Goal: Task Accomplishment & Management: Use online tool/utility

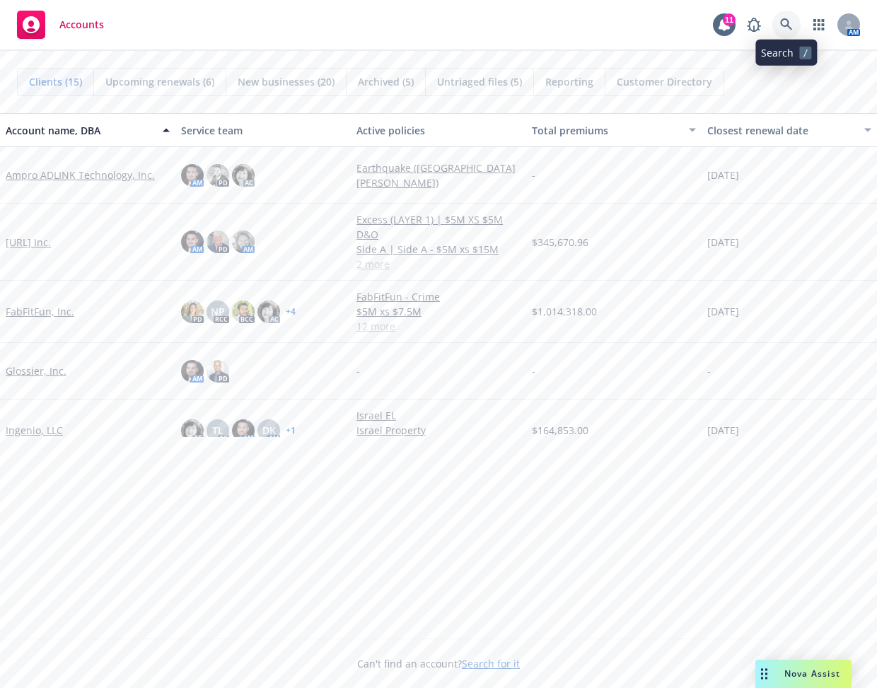
click at [651, 30] on icon at bounding box center [786, 24] width 12 height 12
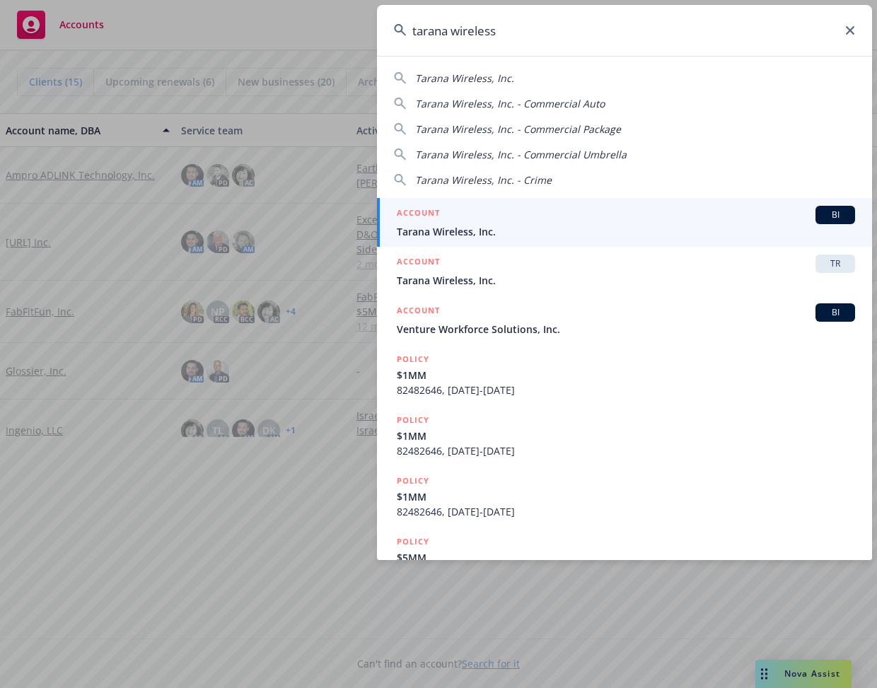
type input "tarana wireless"
click at [651, 211] on div "ACCOUNT BI" at bounding box center [626, 215] width 458 height 18
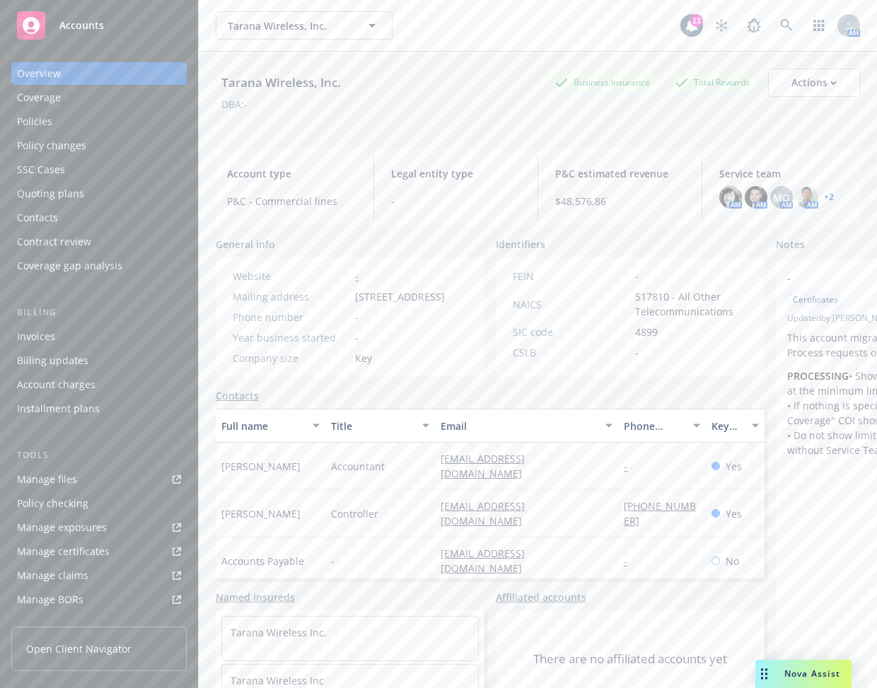
click at [120, 480] on link "Manage files" at bounding box center [98, 479] width 175 height 23
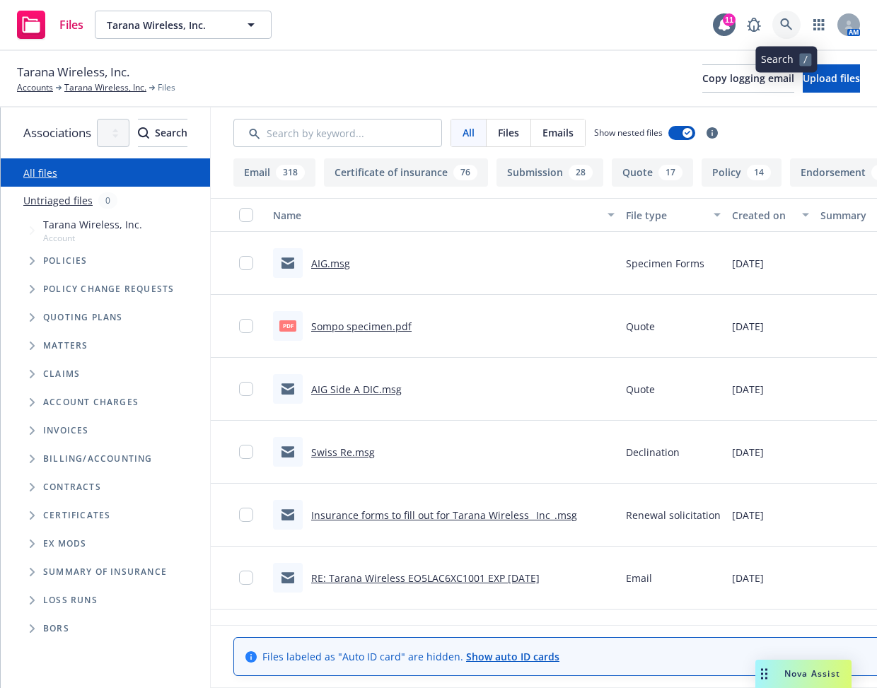
click at [782, 22] on icon at bounding box center [786, 24] width 13 height 13
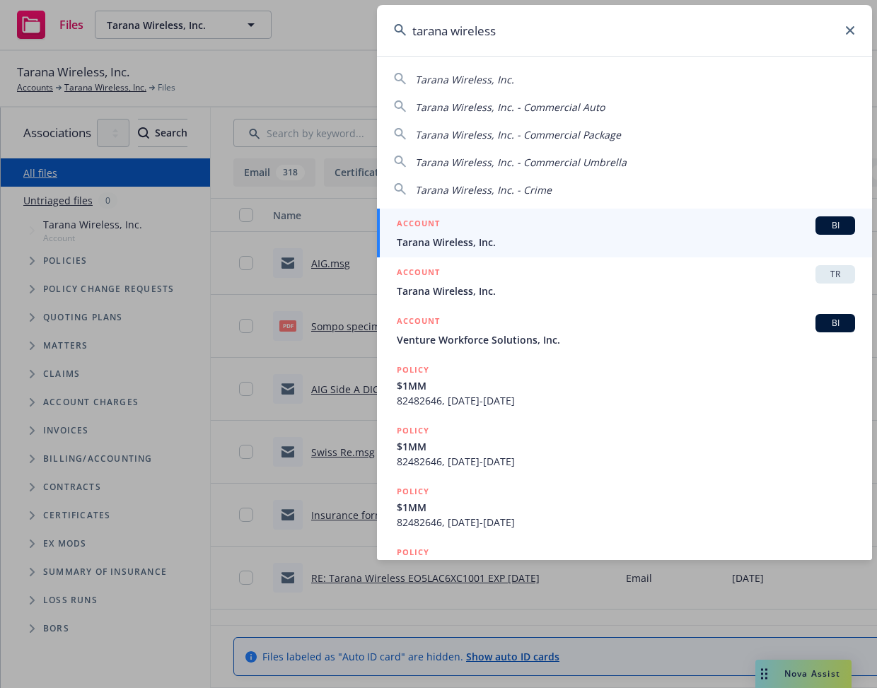
type input "tarana wireless"
click at [635, 236] on span "Tarana Wireless, Inc." at bounding box center [626, 242] width 458 height 15
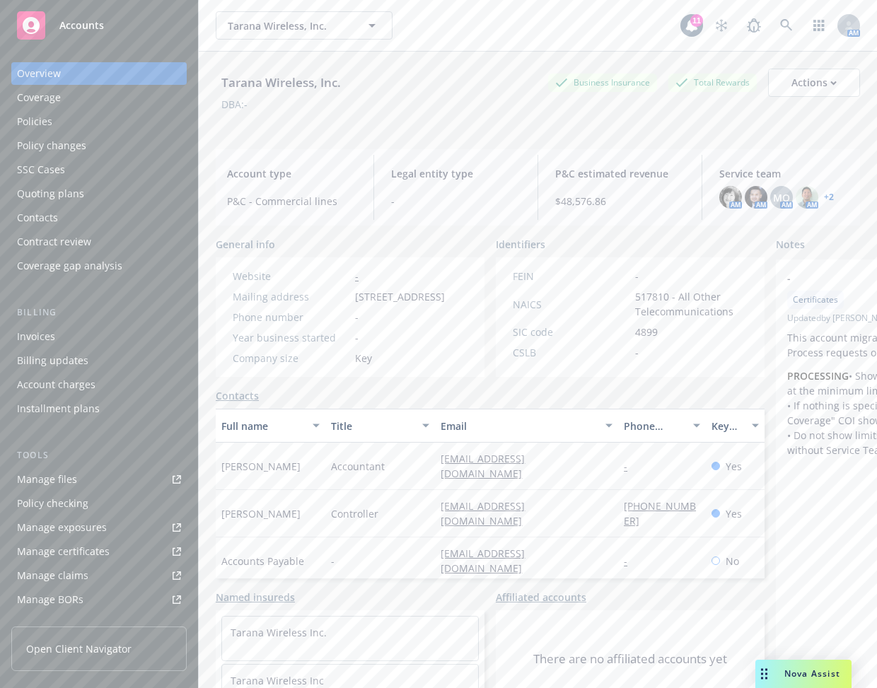
click at [114, 468] on link "Manage files" at bounding box center [98, 479] width 175 height 23
click at [780, 23] on icon at bounding box center [786, 25] width 13 height 13
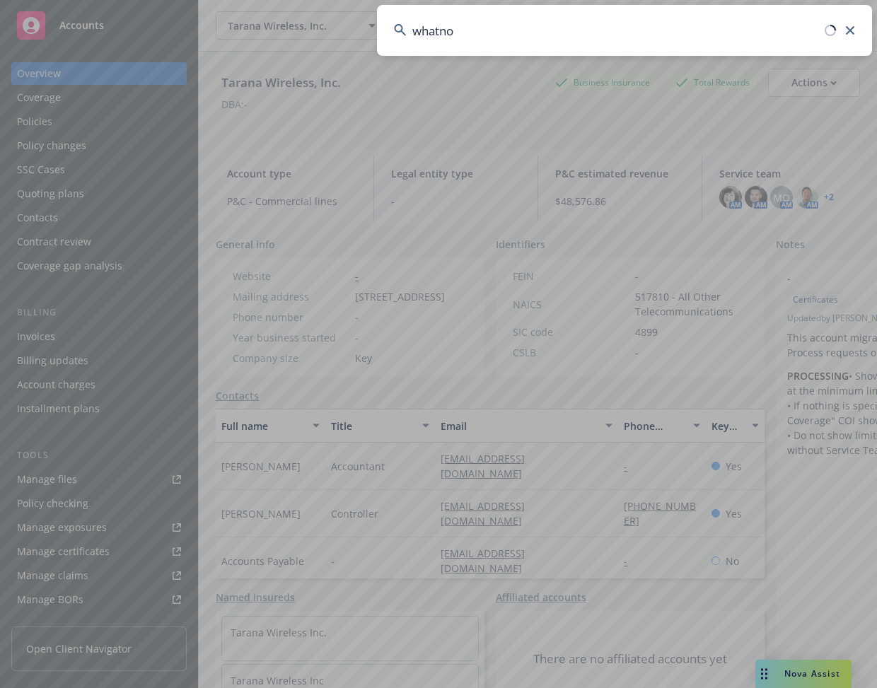
type input "whatnot"
drag, startPoint x: 563, startPoint y: 28, endPoint x: 120, endPoint y: 1, distance: 443.6
click at [120, 1] on div "whatnot" at bounding box center [438, 344] width 877 height 688
type input "whatnot"
click at [628, 35] on input "whatnot" at bounding box center [624, 30] width 495 height 51
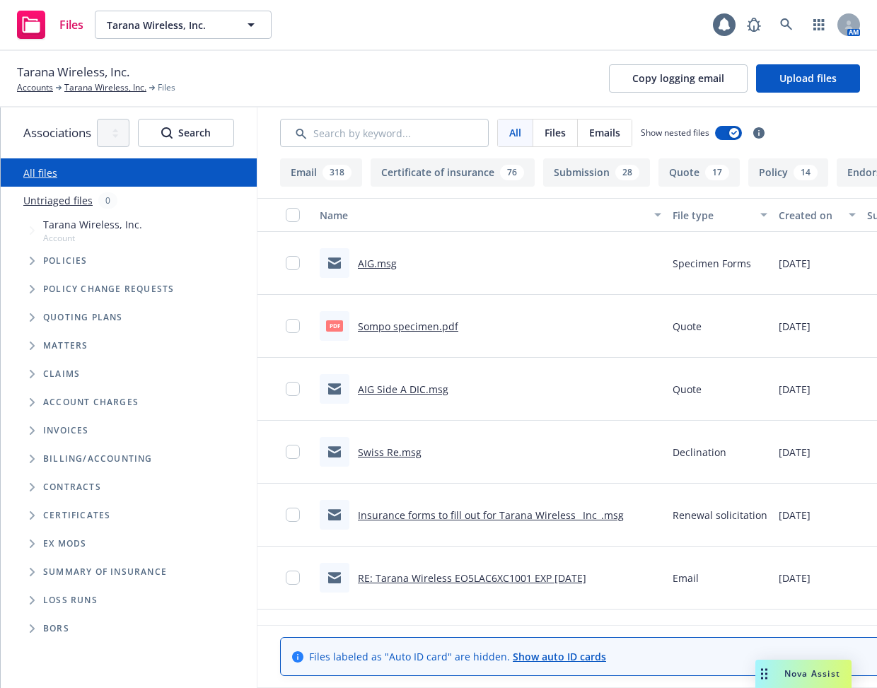
click at [37, 321] on span "Tree Example" at bounding box center [32, 317] width 23 height 23
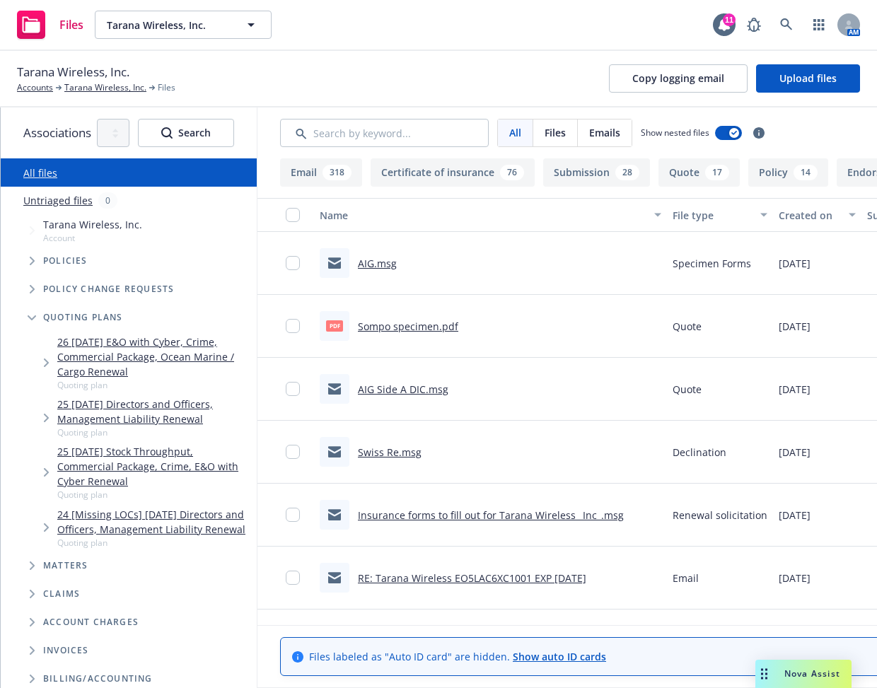
click at [50, 373] on span "Tree Example" at bounding box center [46, 363] width 23 height 23
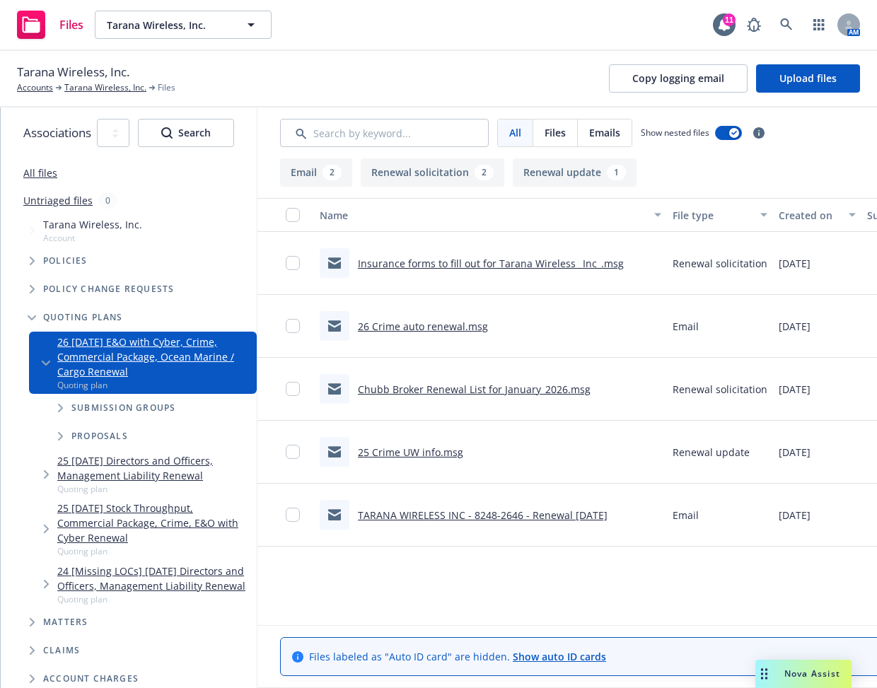
click at [55, 404] on span "Tree Example" at bounding box center [60, 408] width 23 height 23
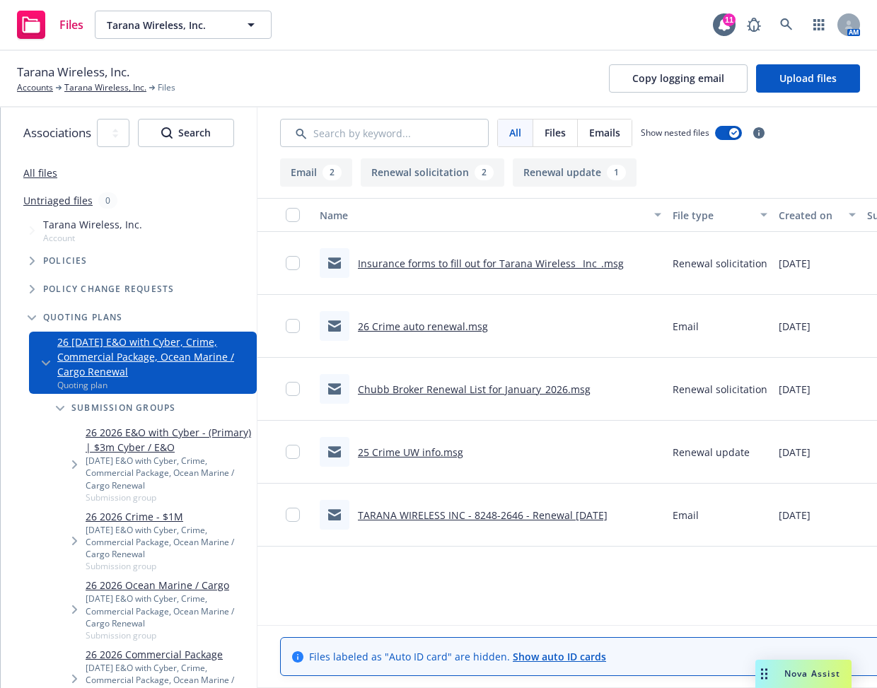
click at [62, 542] on div "26 2026 Crime - $1M 01/01/26 E&O with Cyber, Crime, Commercial Package, Ocean M…" at bounding box center [156, 540] width 199 height 69
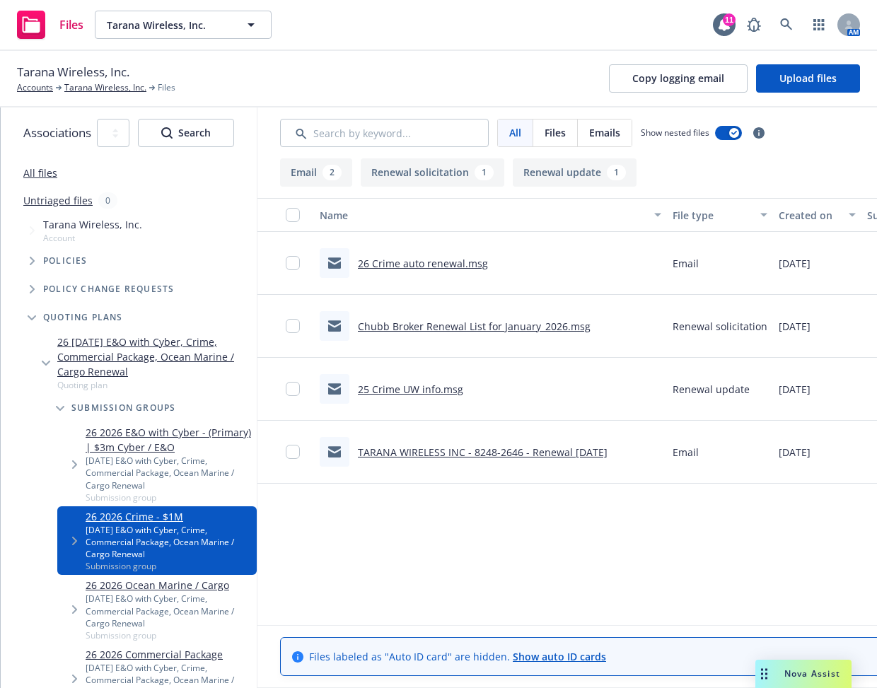
click at [67, 535] on span "Tree Example" at bounding box center [74, 541] width 23 height 23
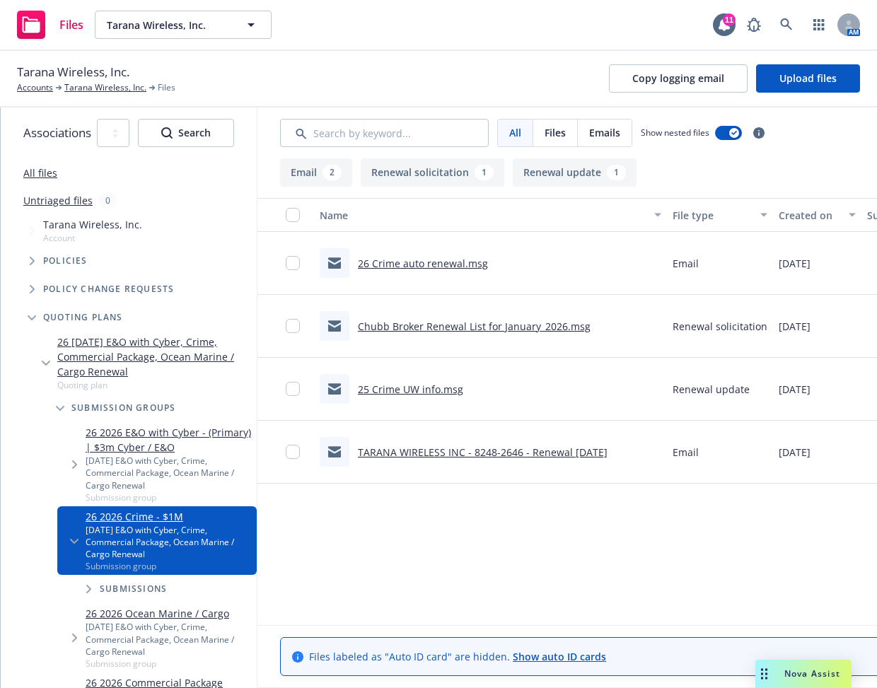
click at [87, 584] on span "Tree Example" at bounding box center [88, 589] width 23 height 23
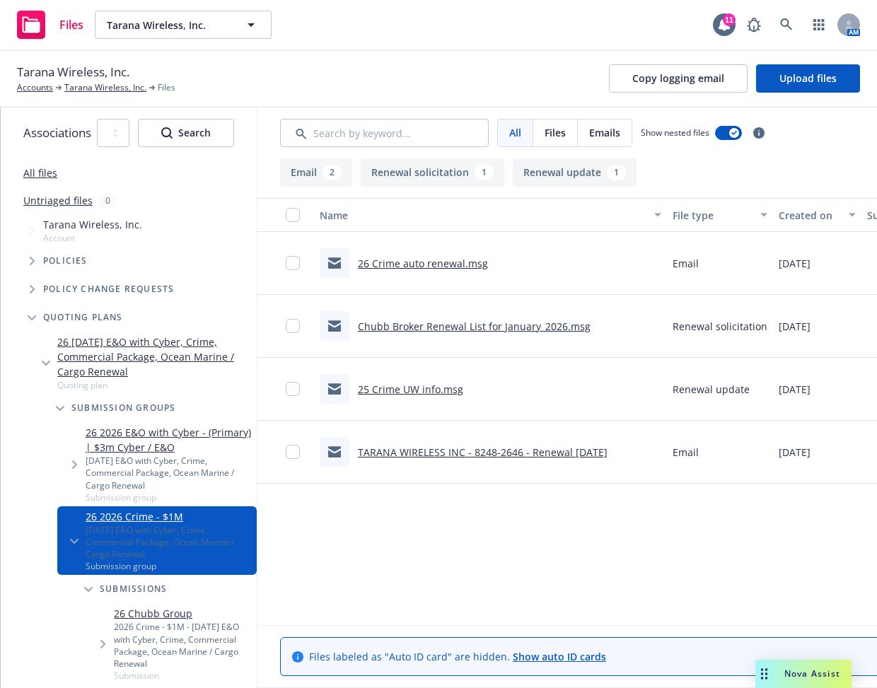
scroll to position [314, 0]
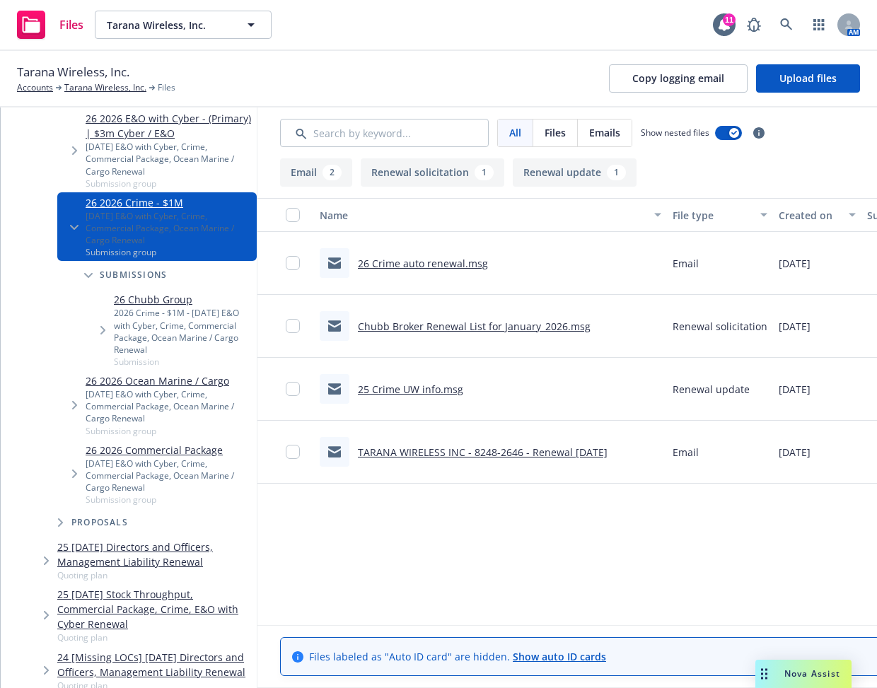
click at [146, 347] on div "2026 Crime - $1M - 01/01/26 E&O with Cyber, Crime, Commercial Package, Ocean Ma…" at bounding box center [182, 331] width 137 height 49
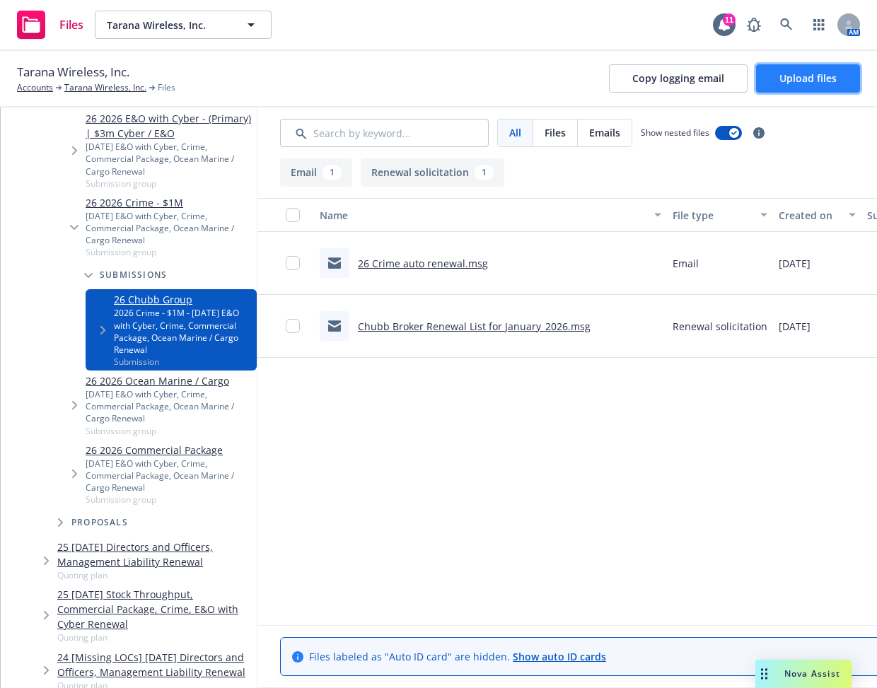
click at [796, 82] on span "Upload files" at bounding box center [807, 77] width 57 height 13
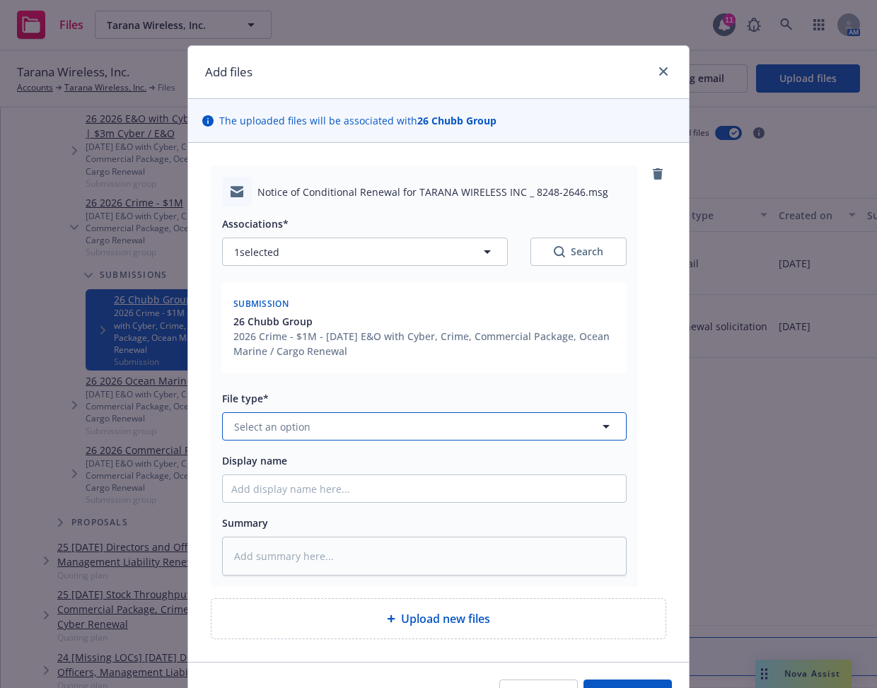
click at [400, 433] on button "Select an option" at bounding box center [424, 426] width 405 height 28
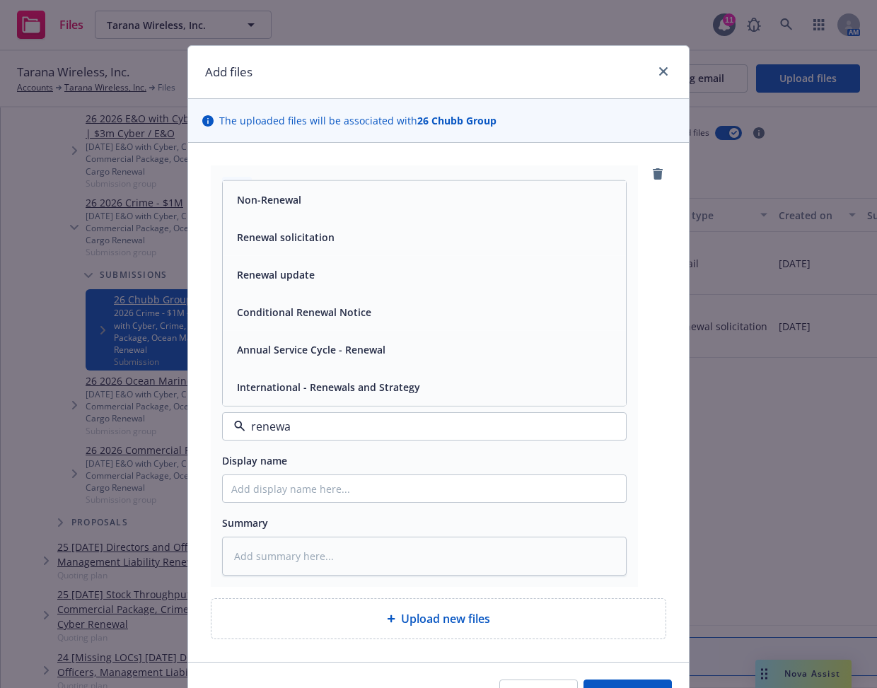
type input "renewal"
click at [408, 314] on div "Conditional Renewal Notice" at bounding box center [424, 312] width 386 height 21
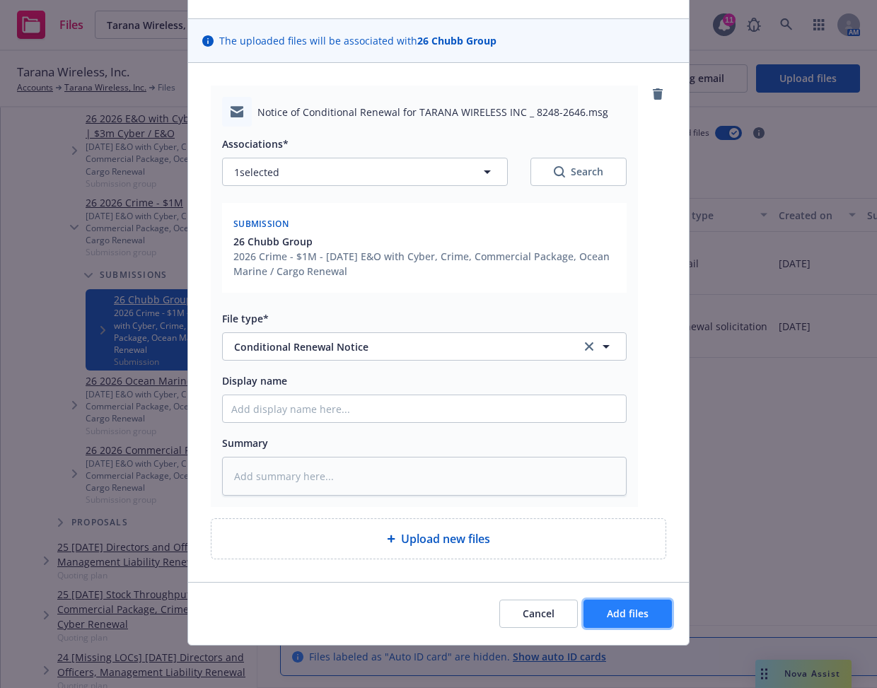
click at [627, 601] on button "Add files" at bounding box center [627, 614] width 88 height 28
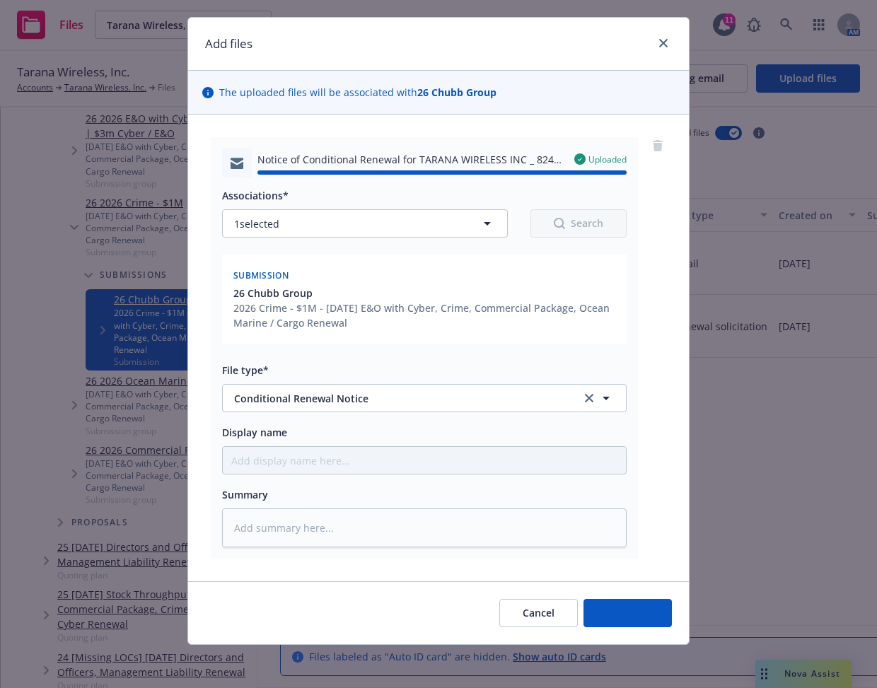
type textarea "x"
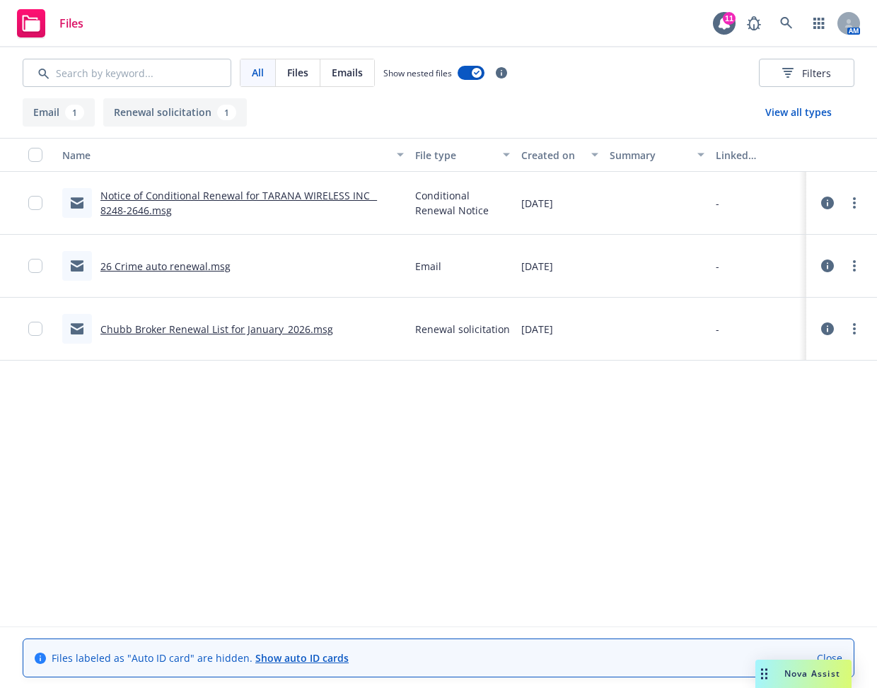
click at [577, 38] on div "Files 11 AM" at bounding box center [438, 23] width 877 height 47
click at [783, 22] on icon at bounding box center [786, 23] width 13 height 13
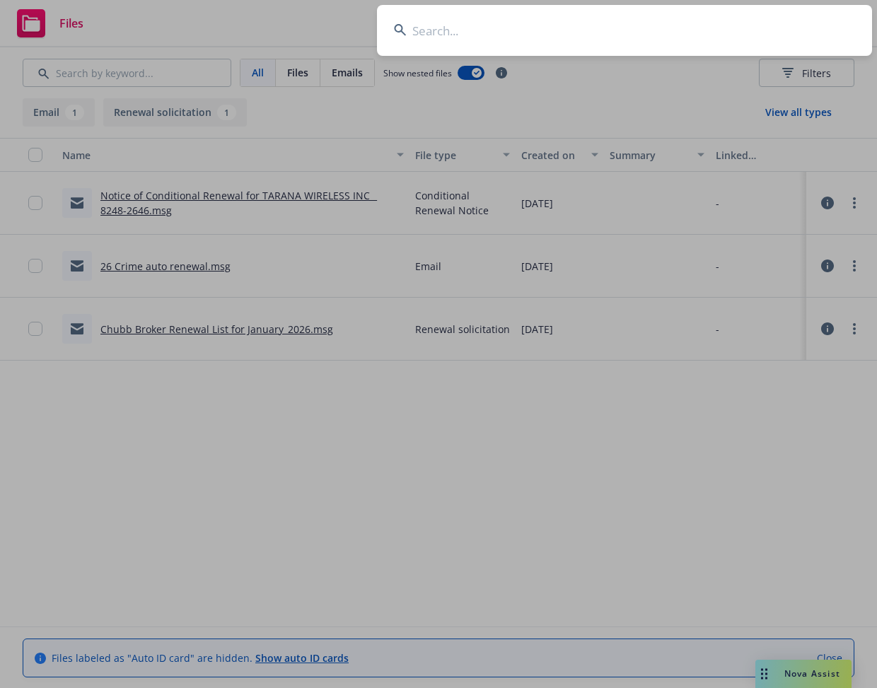
type input "w"
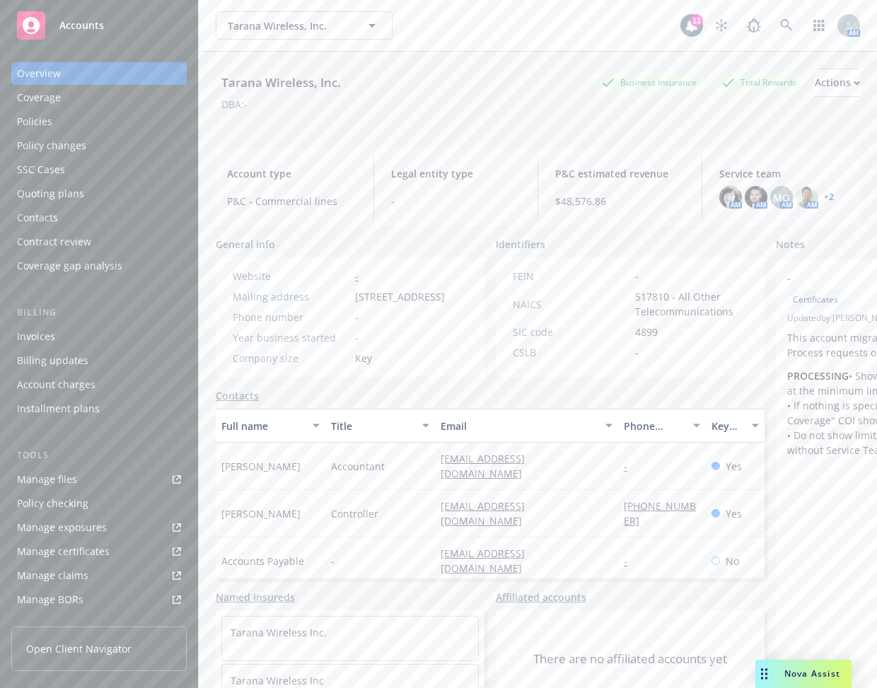
drag, startPoint x: 411, startPoint y: 115, endPoint x: 394, endPoint y: 122, distance: 18.7
click at [410, 115] on div "Tarana Wireless, Inc. Business Insurance Total Rewards Actions DBA: -" at bounding box center [538, 98] width 644 height 58
click at [72, 484] on div "Manage files" at bounding box center [47, 479] width 60 height 23
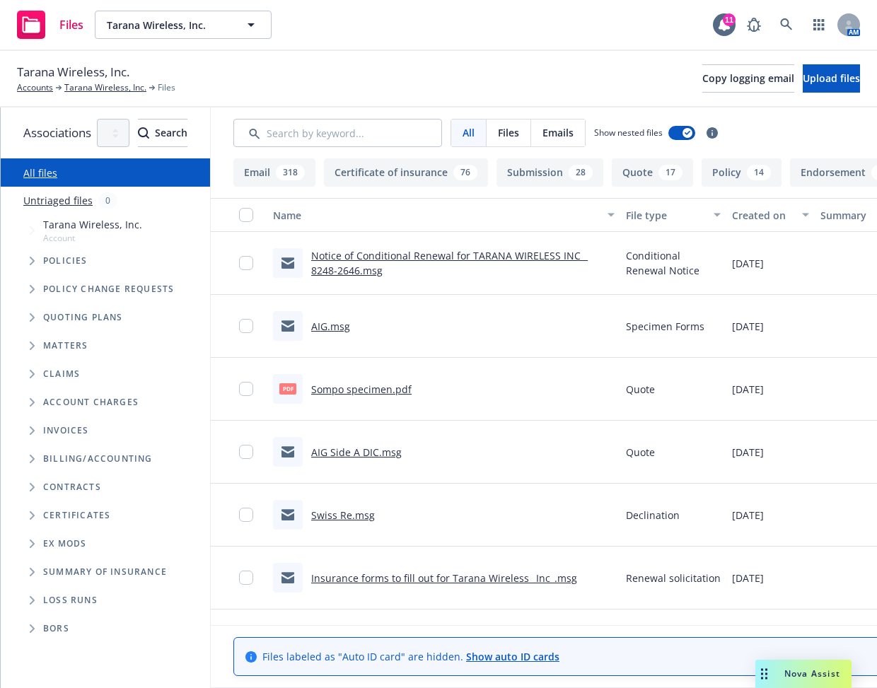
click at [35, 264] on icon "Tree Example" at bounding box center [33, 261] width 6 height 8
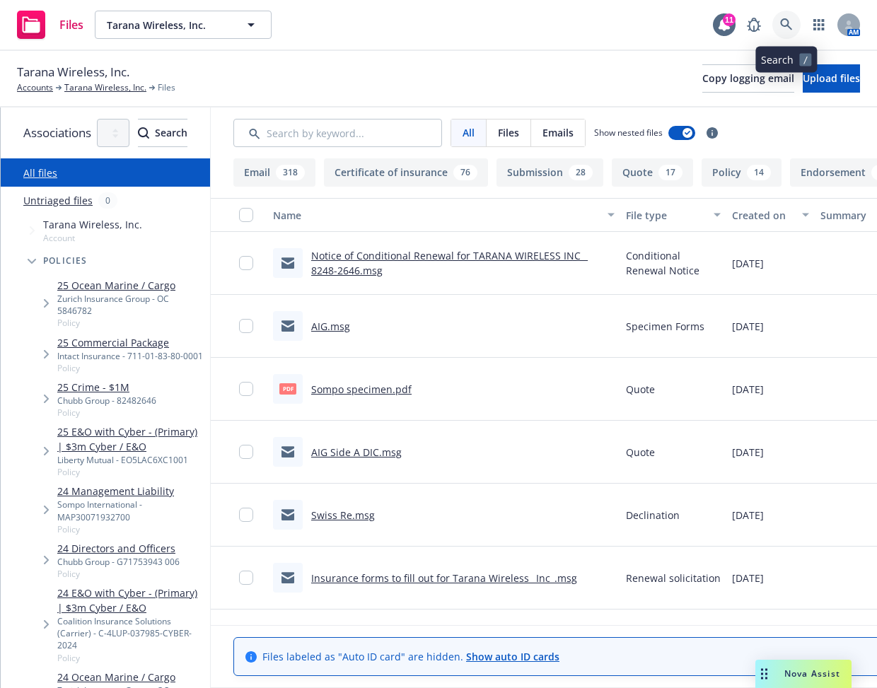
click at [777, 24] on link at bounding box center [786, 25] width 28 height 28
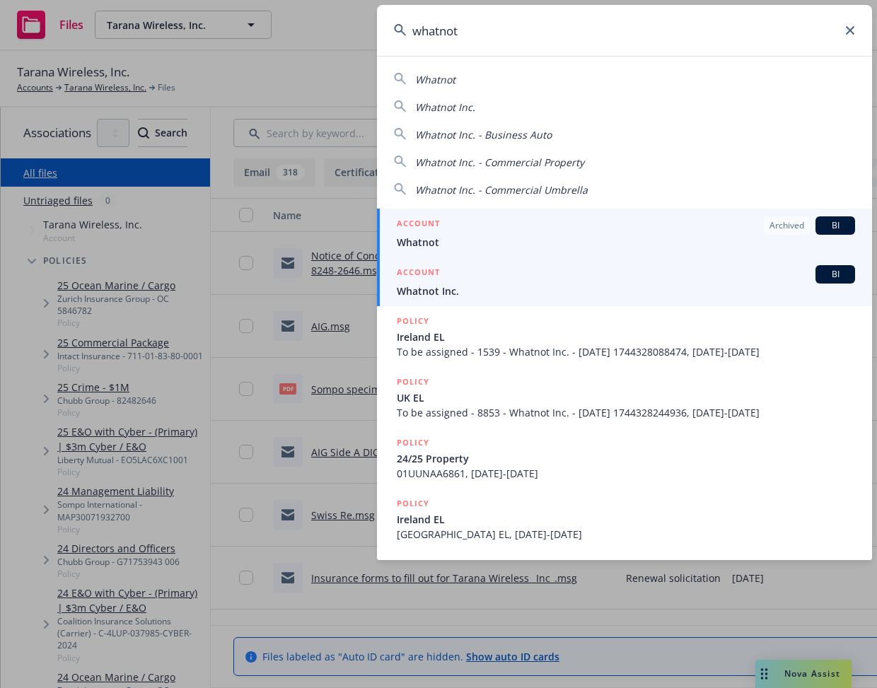
type input "whatnot"
click at [460, 280] on div "ACCOUNT BI" at bounding box center [626, 274] width 458 height 18
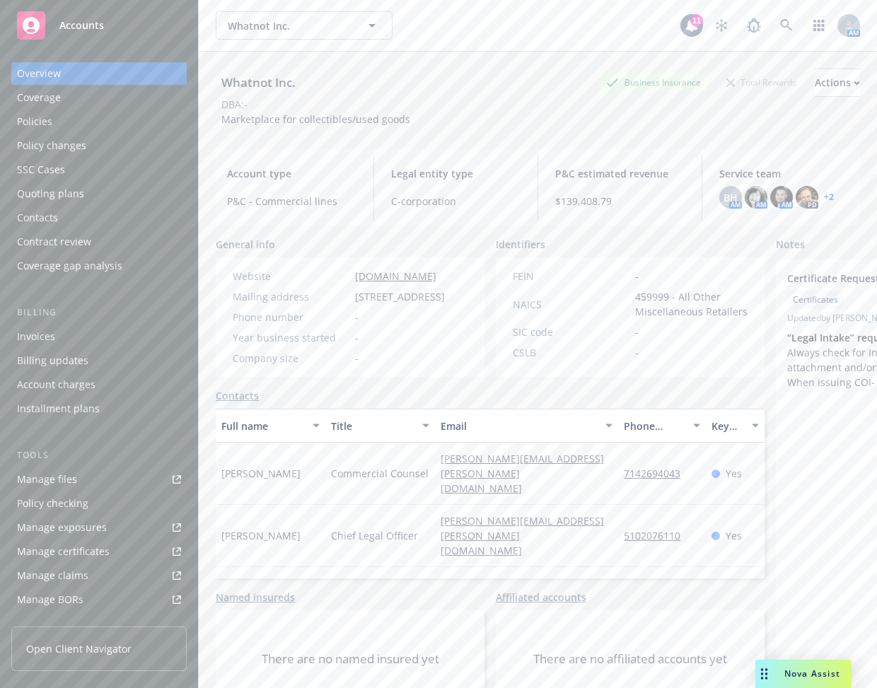
click at [98, 485] on link "Manage files" at bounding box center [98, 479] width 175 height 23
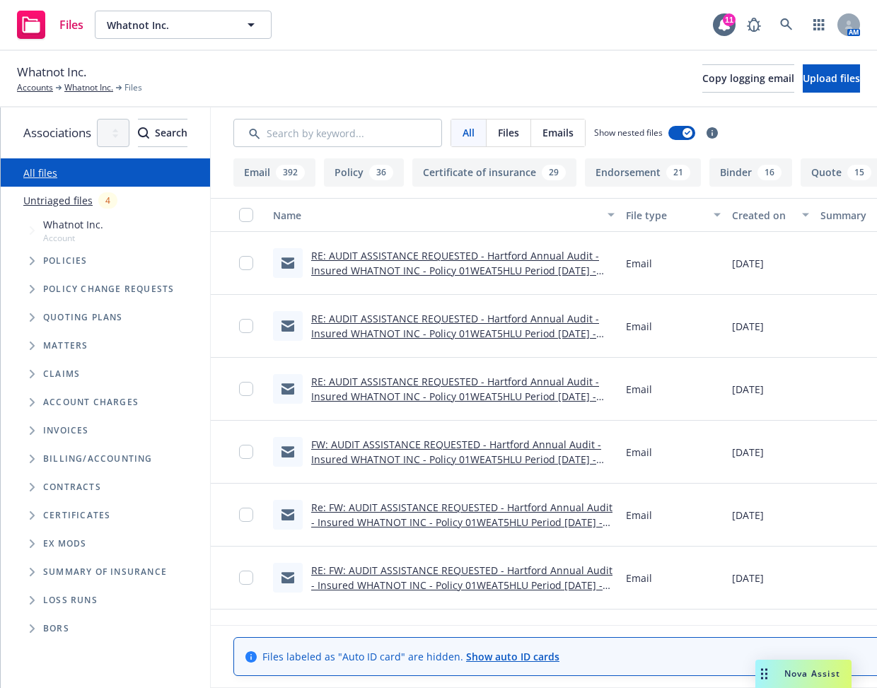
click at [28, 317] on span "Tree Example" at bounding box center [32, 317] width 23 height 23
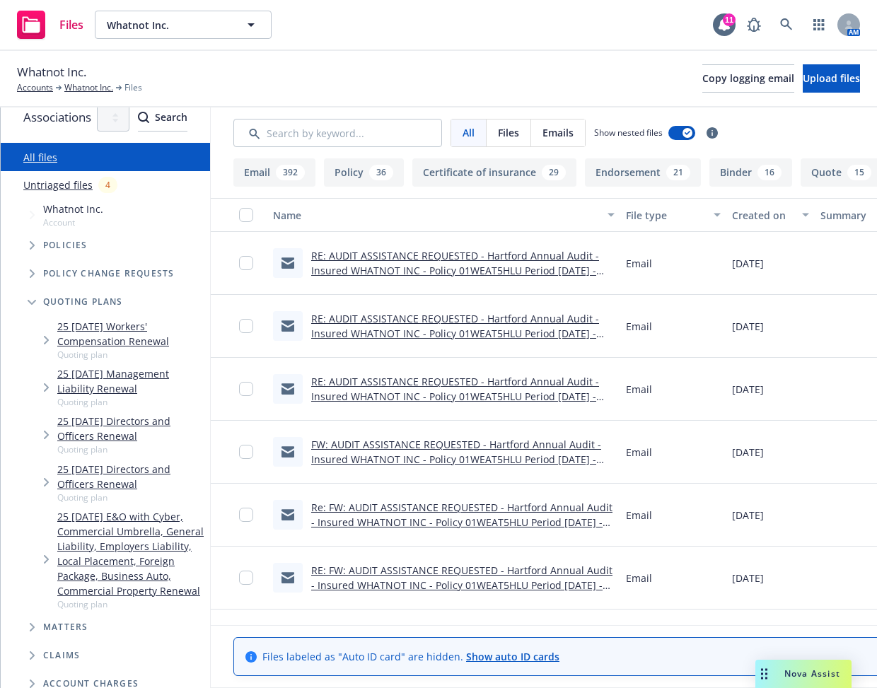
scroll to position [17, 0]
click at [30, 245] on icon "Tree Example" at bounding box center [33, 244] width 6 height 8
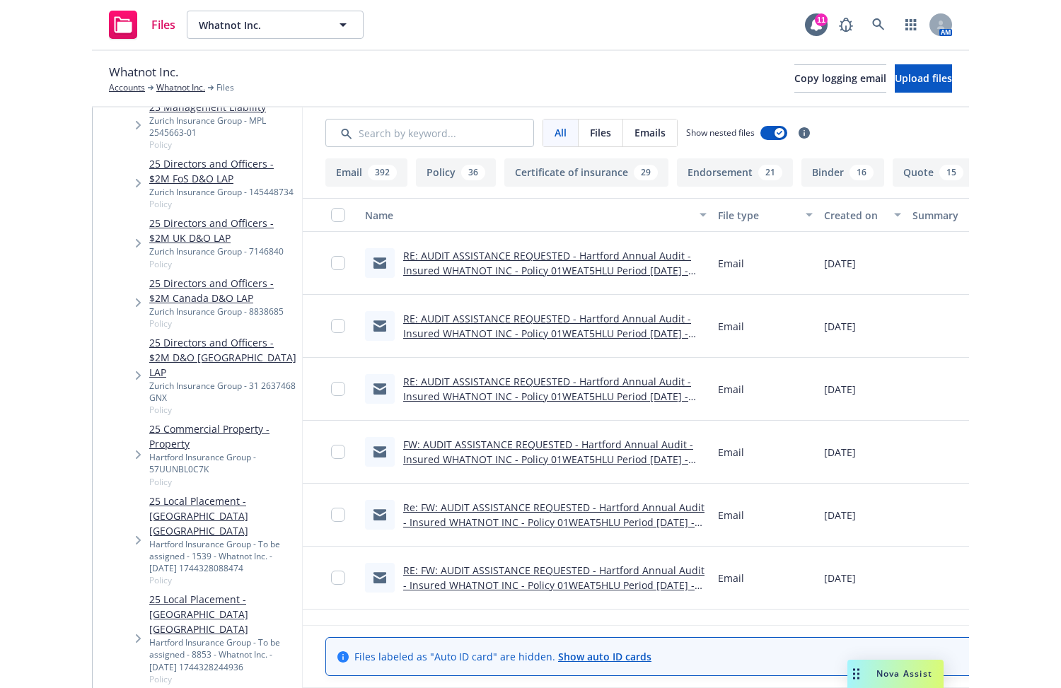
scroll to position [757, 0]
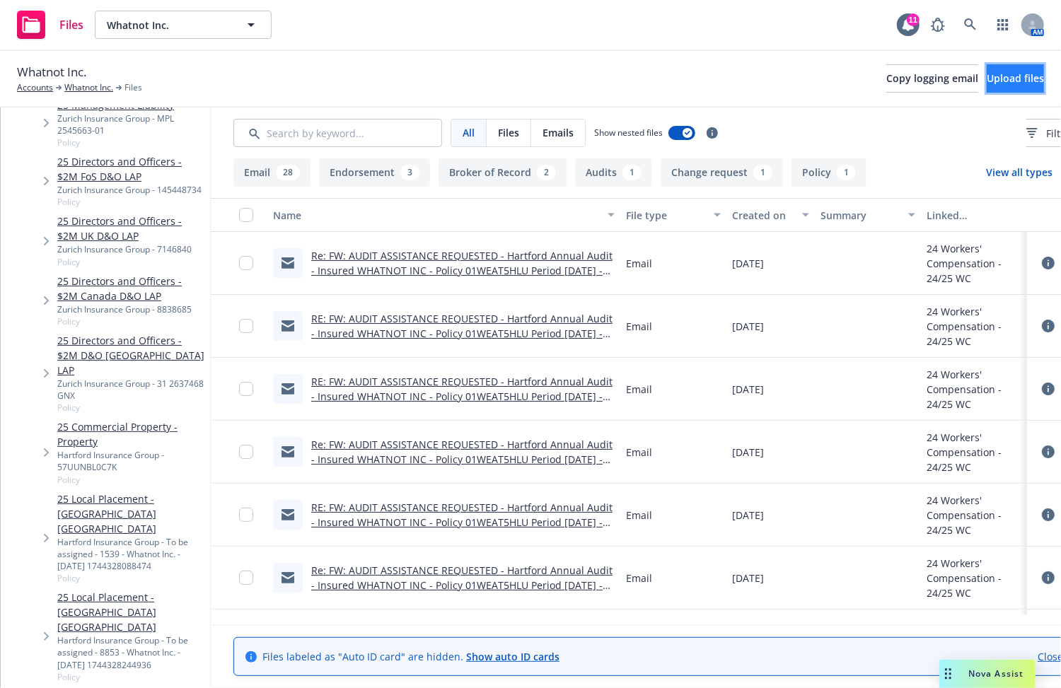
click at [876, 75] on button "Upload files" at bounding box center [1015, 78] width 57 height 28
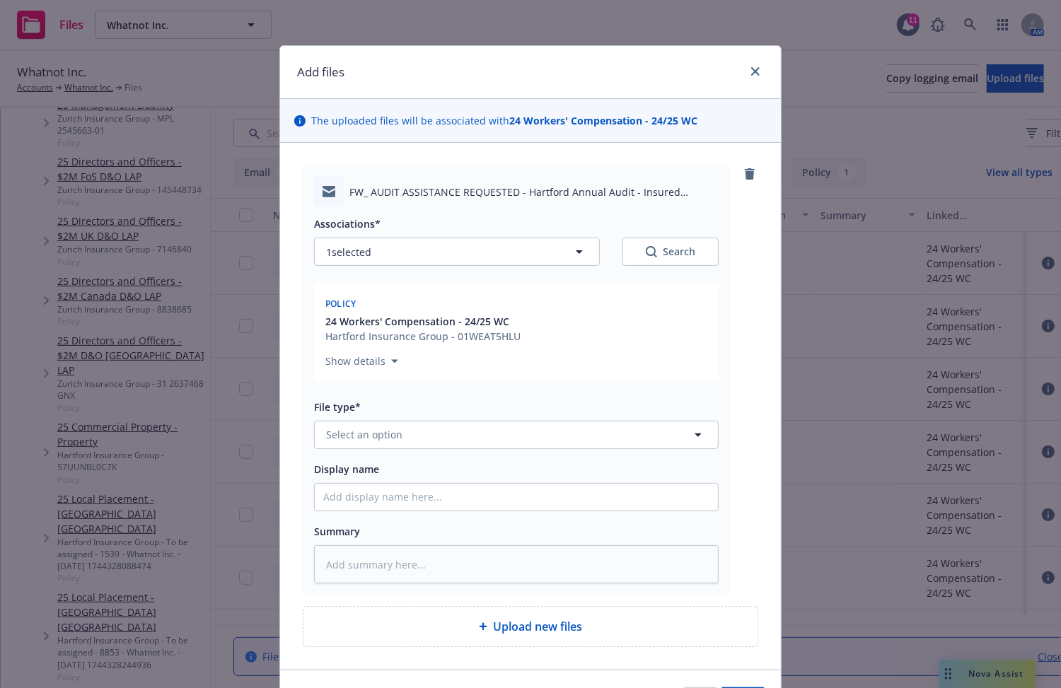
type textarea "x"
click at [509, 431] on button "Select an option" at bounding box center [516, 435] width 405 height 28
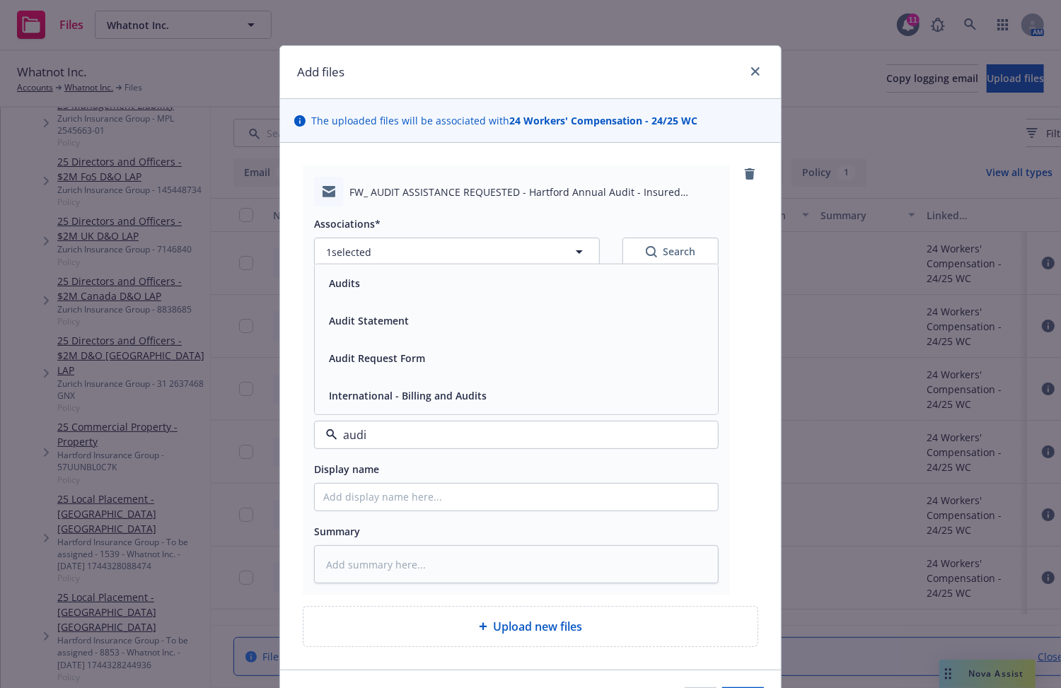
type input "audit"
click at [462, 290] on div "Audits" at bounding box center [516, 283] width 386 height 21
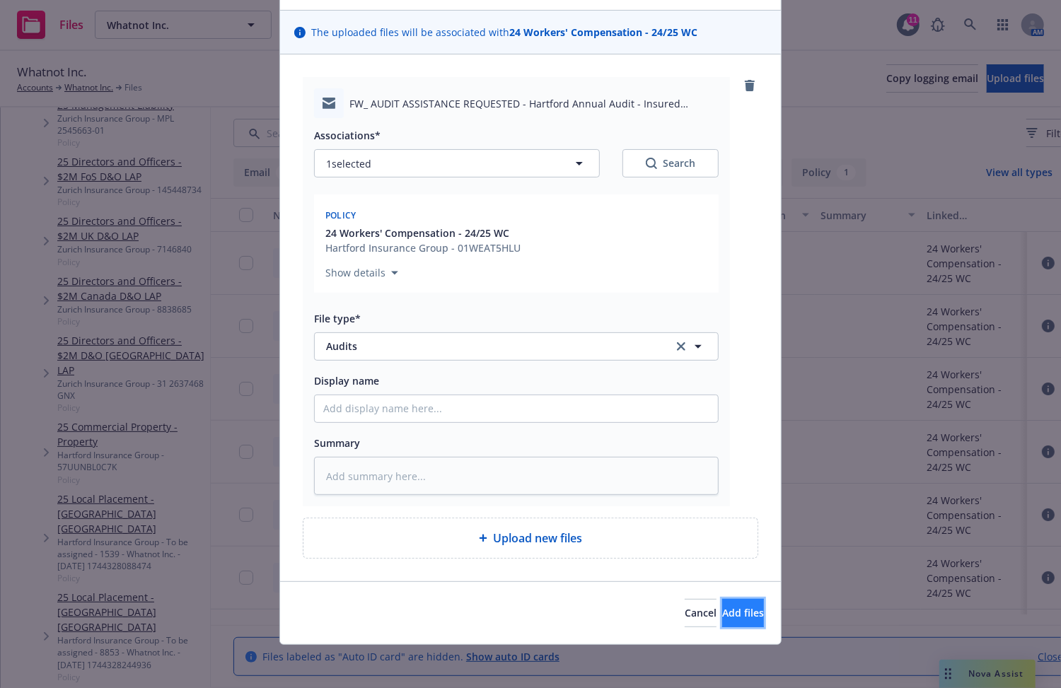
click at [722, 604] on button "Add files" at bounding box center [743, 613] width 42 height 28
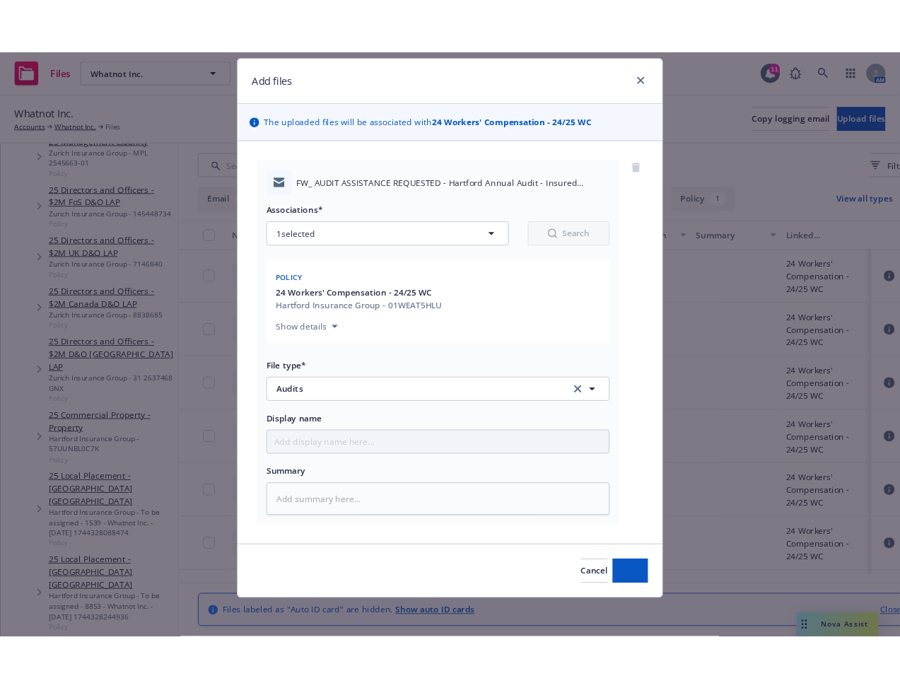
scroll to position [36, 0]
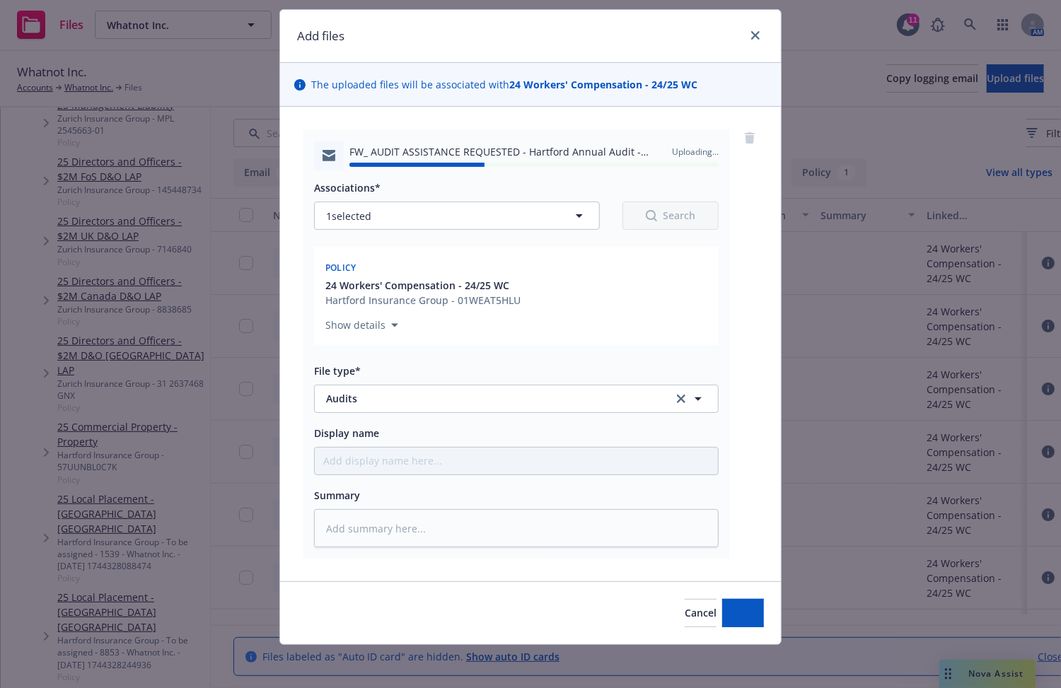
type textarea "x"
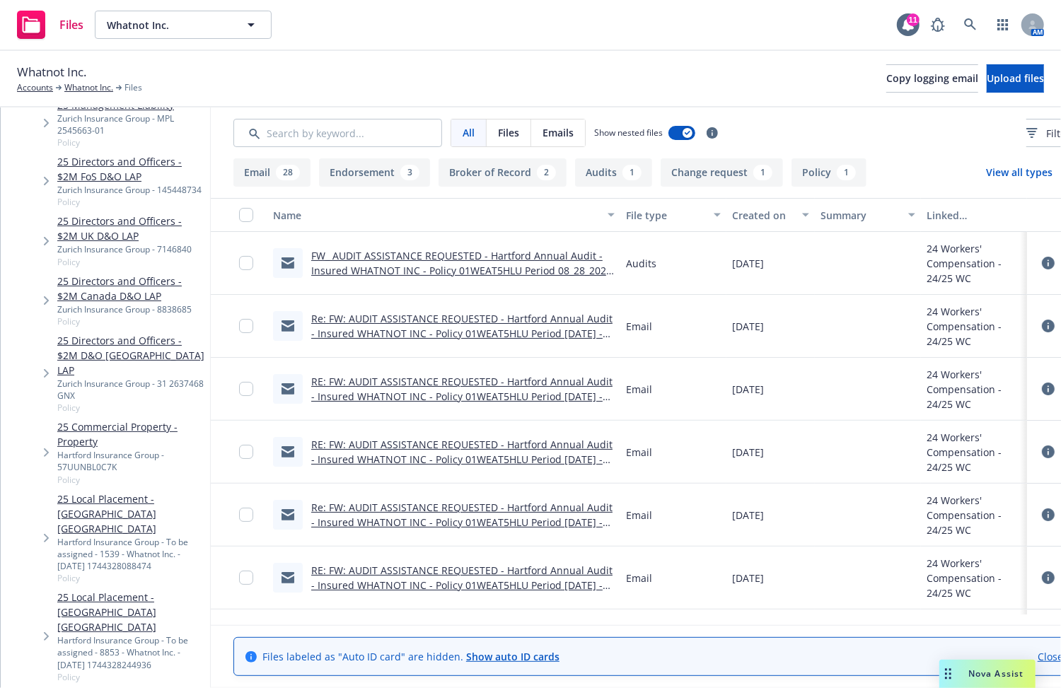
click at [645, 75] on div "Whatnot Inc. Accounts Whatnot Inc. Files Copy logging email Upload files" at bounding box center [530, 78] width 1027 height 31
click at [876, 22] on icon at bounding box center [970, 24] width 12 height 12
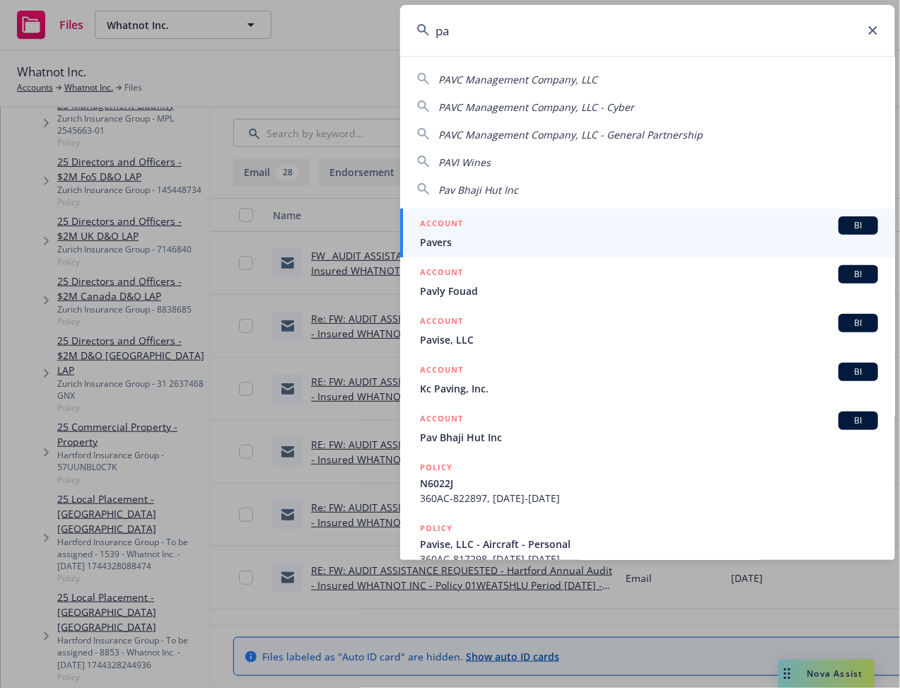
type input "p"
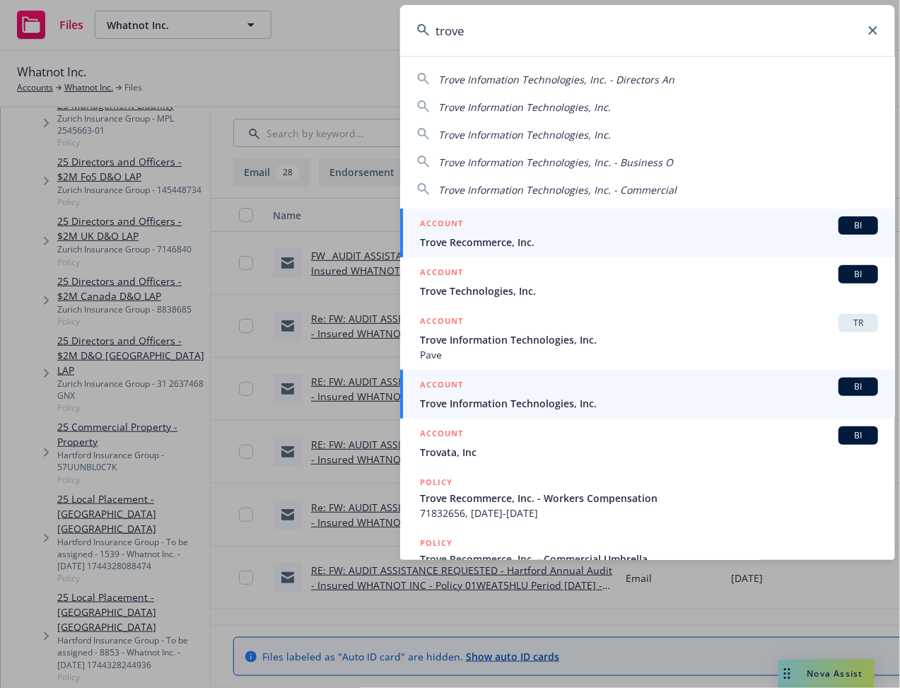
type input "trove"
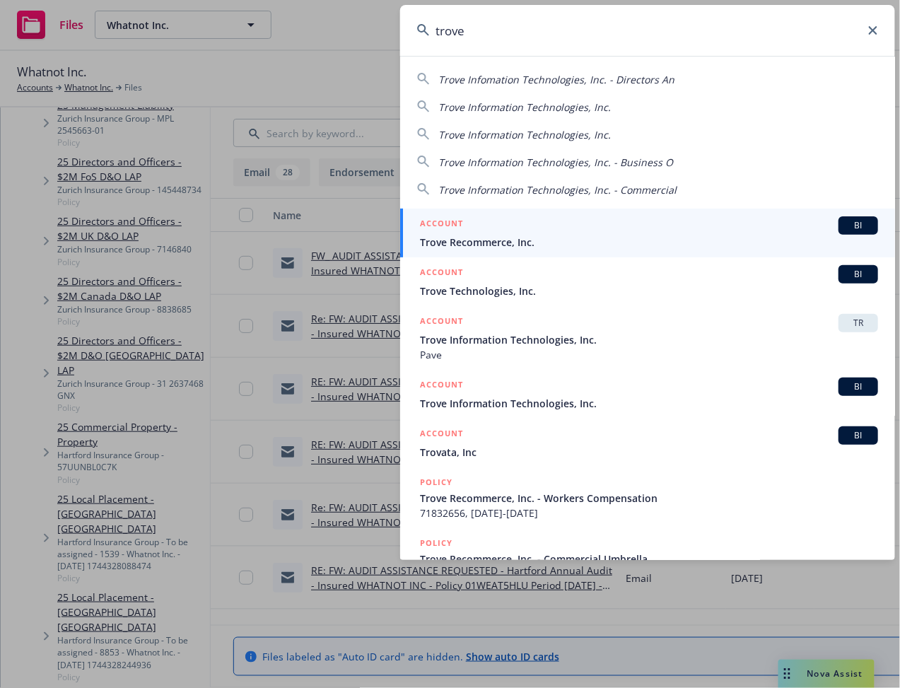
click at [577, 405] on span "Trove Information Technologies, Inc." at bounding box center [649, 403] width 458 height 15
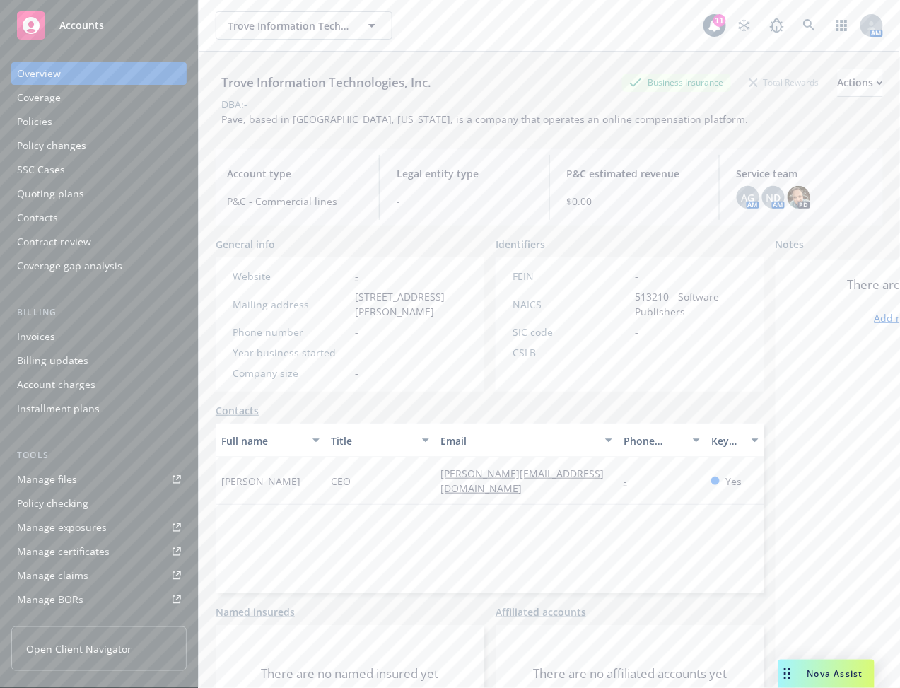
click at [110, 467] on div "Tools Manage files Policy checking Manage exposures Manage certificates Manage …" at bounding box center [98, 553] width 175 height 211
click at [110, 477] on link "Manage files" at bounding box center [98, 479] width 175 height 23
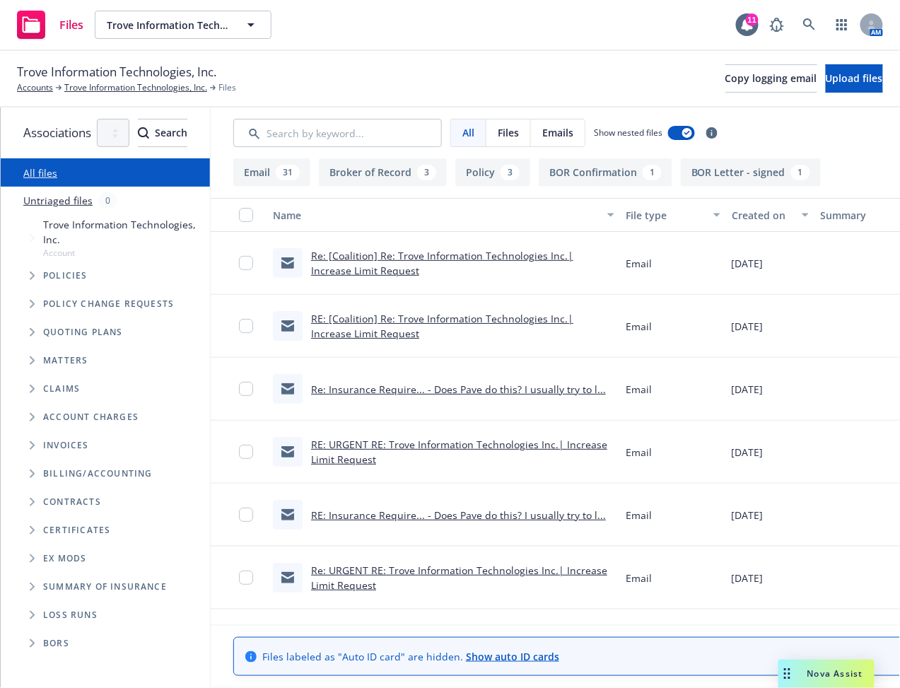
click at [21, 265] on span "Tree Example" at bounding box center [32, 276] width 23 height 23
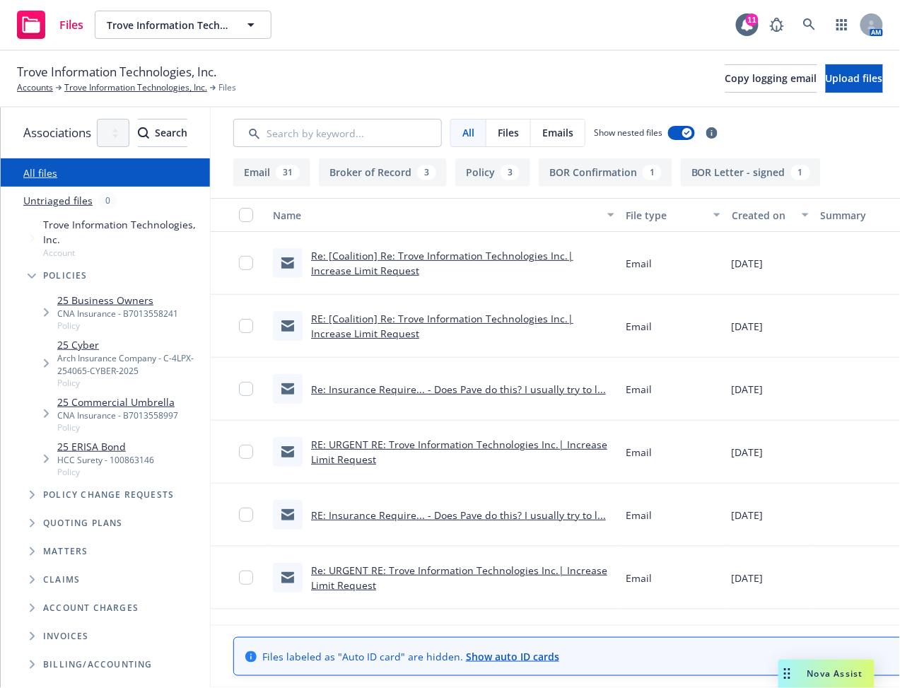
click at [39, 352] on span "Tree Example" at bounding box center [46, 363] width 23 height 23
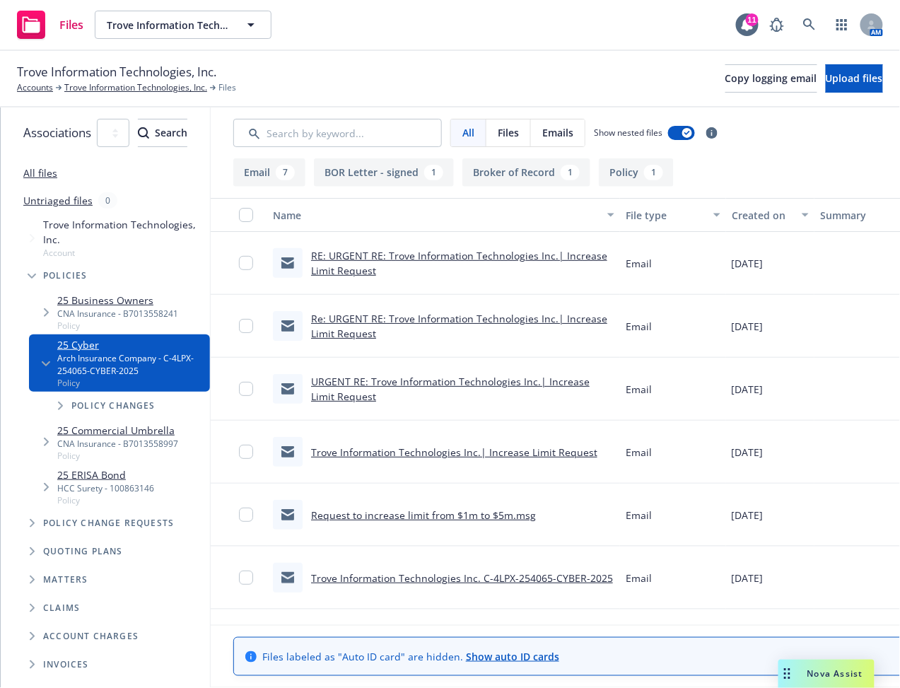
click at [402, 257] on link "RE: URGENT RE: Trove Information Technologies Inc.| Increase Limit Request" at bounding box center [459, 263] width 296 height 28
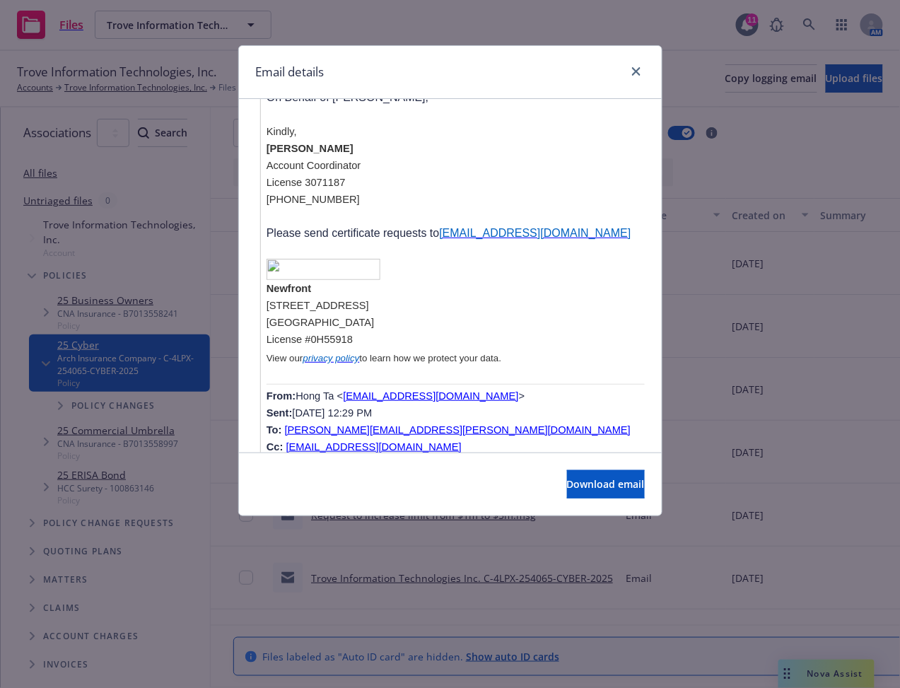
scroll to position [2166, 0]
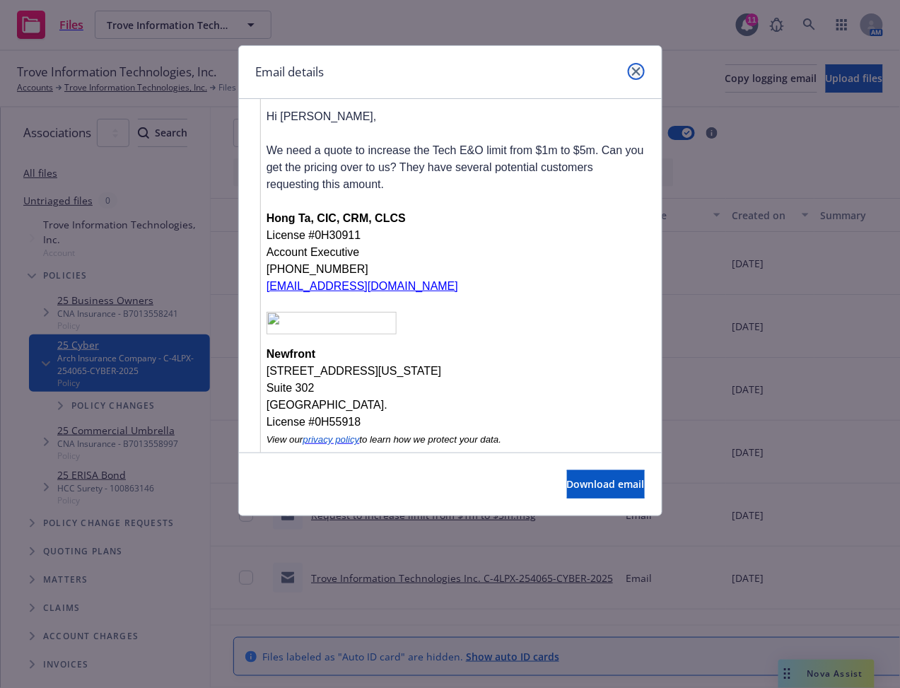
click at [641, 76] on link "close" at bounding box center [636, 71] width 17 height 17
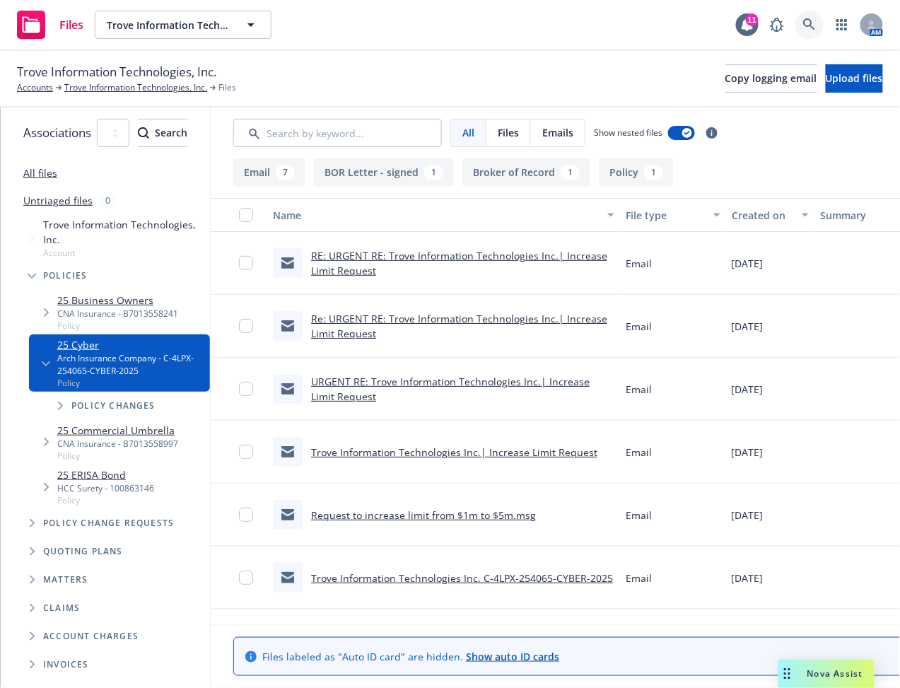
click at [799, 22] on link at bounding box center [810, 25] width 28 height 28
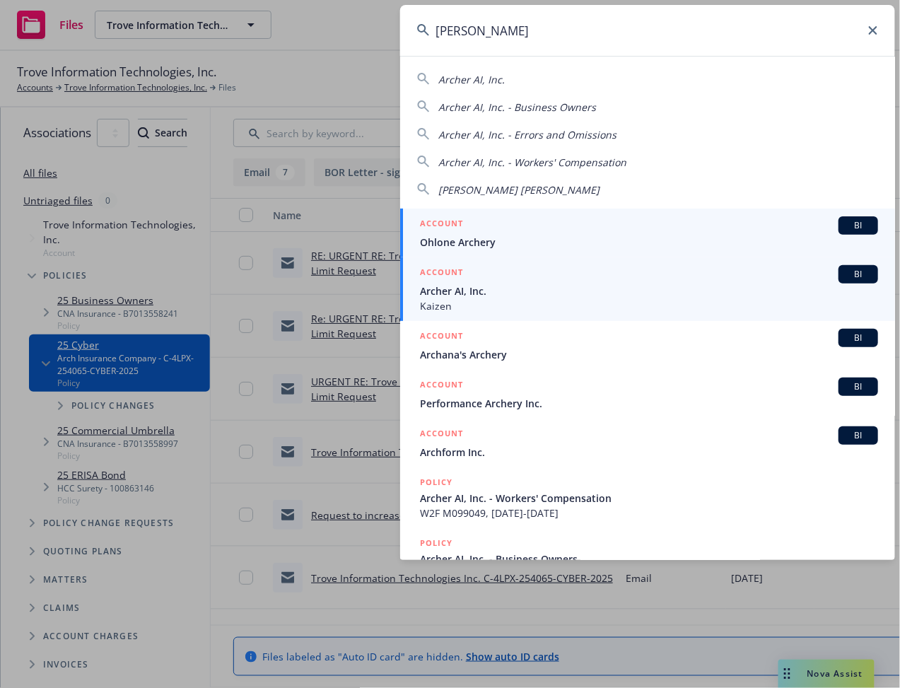
type input "archer"
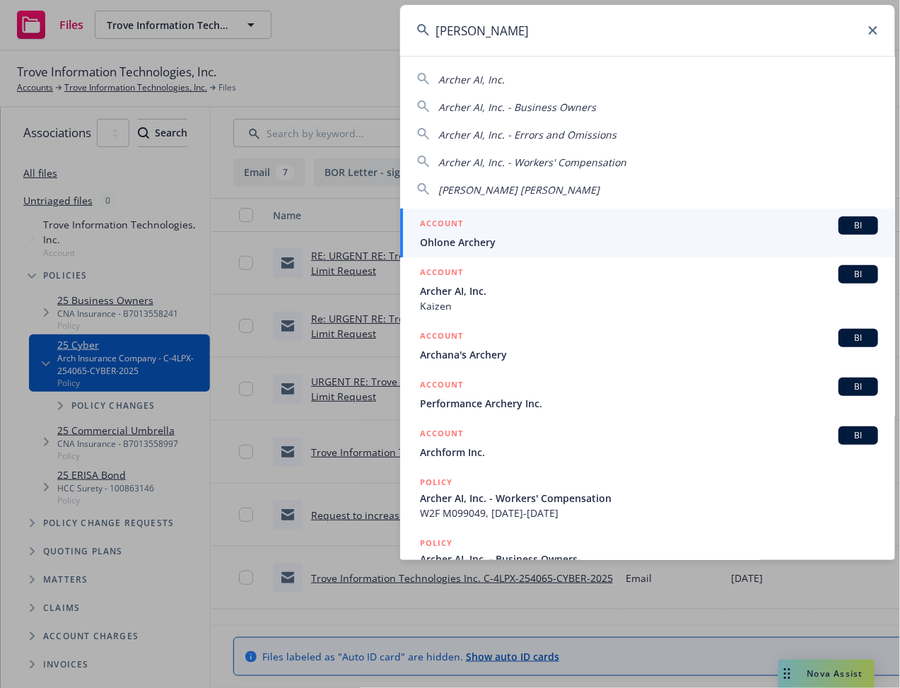
click at [530, 293] on span "Archer AI, Inc." at bounding box center [649, 291] width 458 height 15
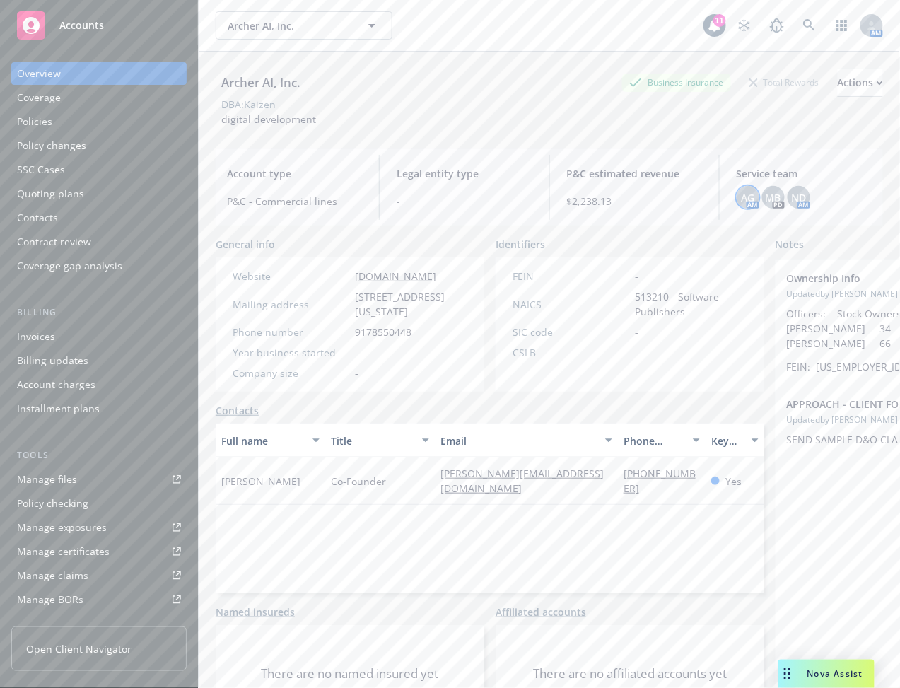
click at [741, 199] on span "AG" at bounding box center [747, 197] width 13 height 15
click at [774, 197] on div "MB" at bounding box center [773, 197] width 23 height 23
click at [799, 197] on div "ND" at bounding box center [799, 197] width 23 height 23
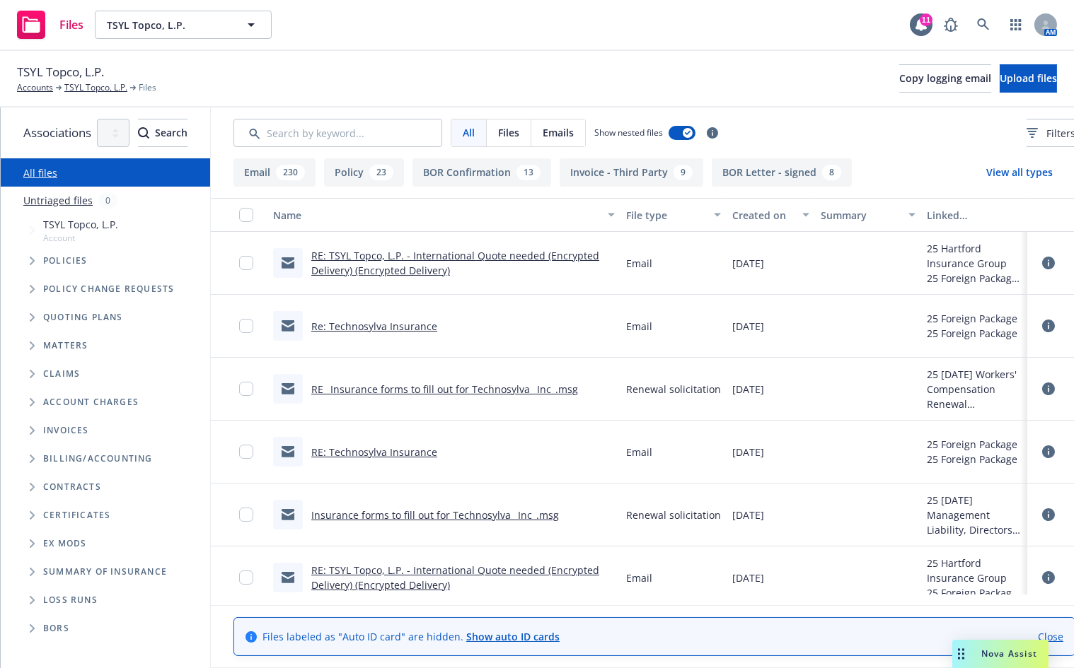
click at [691, 54] on div "TSYL Topco, L.P. Accounts TSYL Topco, L.P. Files Copy logging email Upload files" at bounding box center [537, 79] width 1074 height 57
click at [29, 269] on span "Tree Example" at bounding box center [32, 261] width 23 height 23
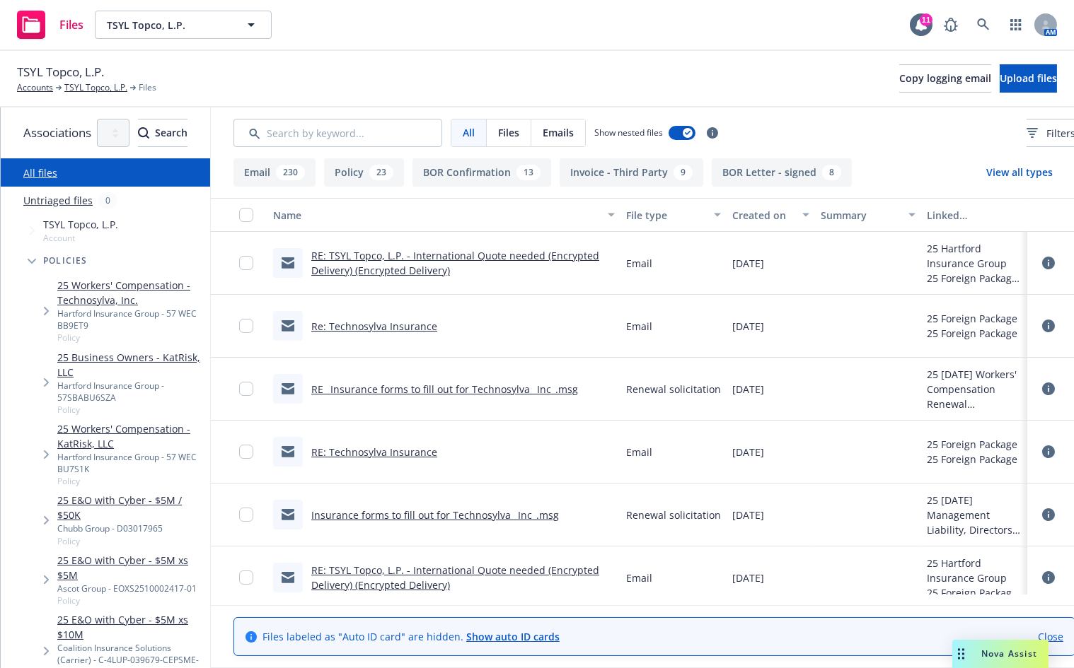
click at [44, 307] on icon "Tree Example" at bounding box center [47, 311] width 6 height 8
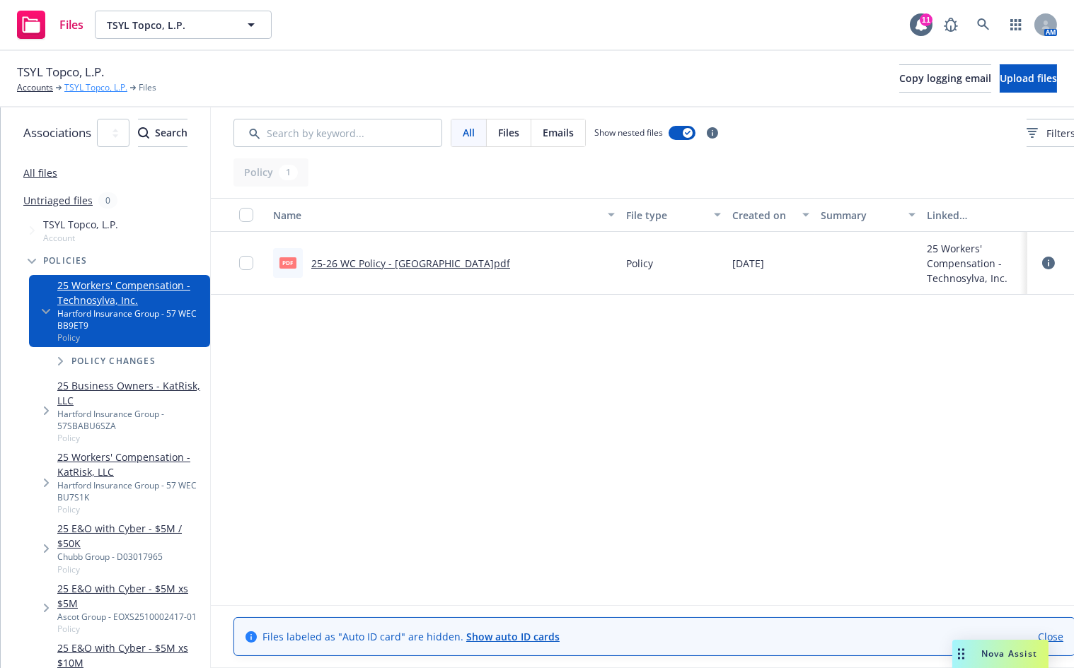
click at [97, 86] on link "TSYL Topco, L.P." at bounding box center [95, 87] width 63 height 13
